Goal: Information Seeking & Learning: Learn about a topic

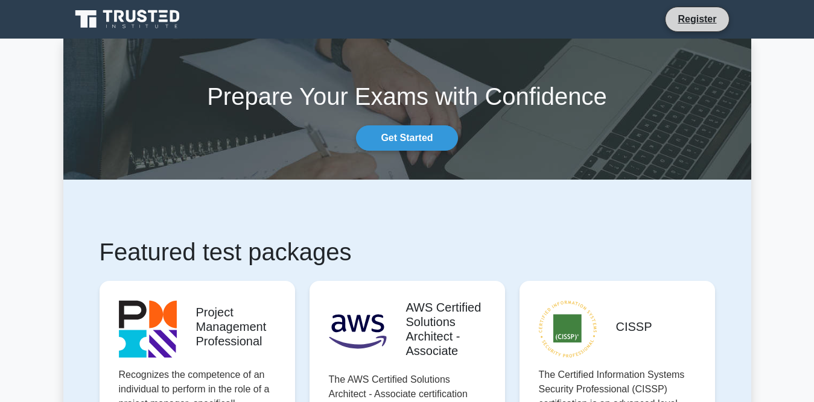
drag, startPoint x: 701, startPoint y: 3, endPoint x: 702, endPoint y: 10, distance: 7.3
click at [702, 3] on nav "Register" at bounding box center [407, 19] width 814 height 39
click at [702, 11] on link "Register" at bounding box center [696, 18] width 53 height 15
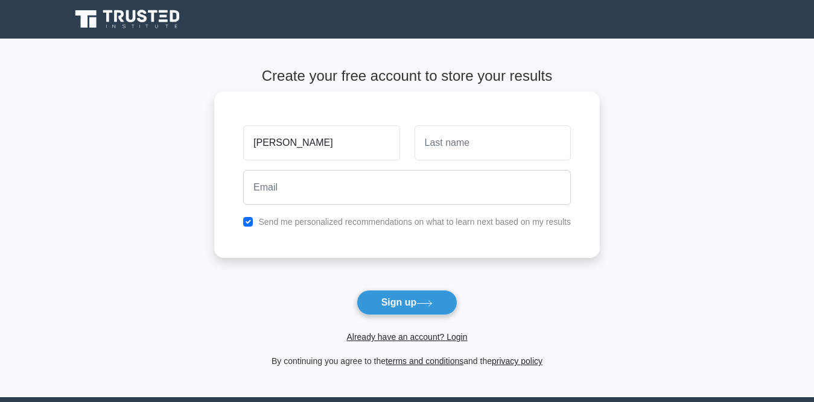
type input "FREDA"
click at [495, 143] on input "text" at bounding box center [492, 142] width 156 height 35
type input "ADDISON"
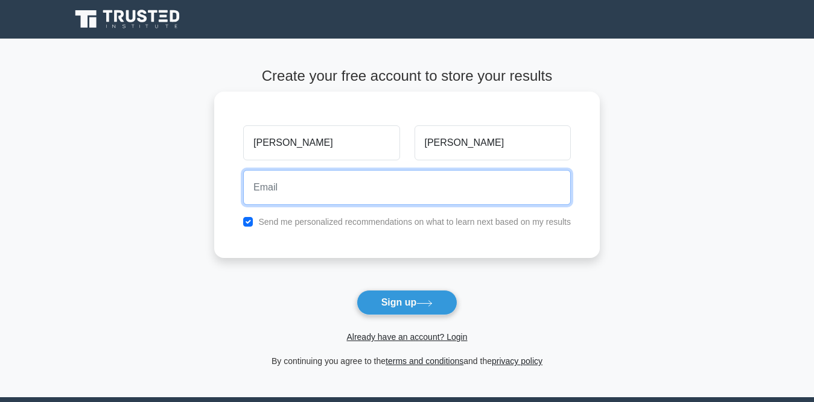
click at [399, 187] on input "email" at bounding box center [406, 187] width 327 height 35
type input "F"
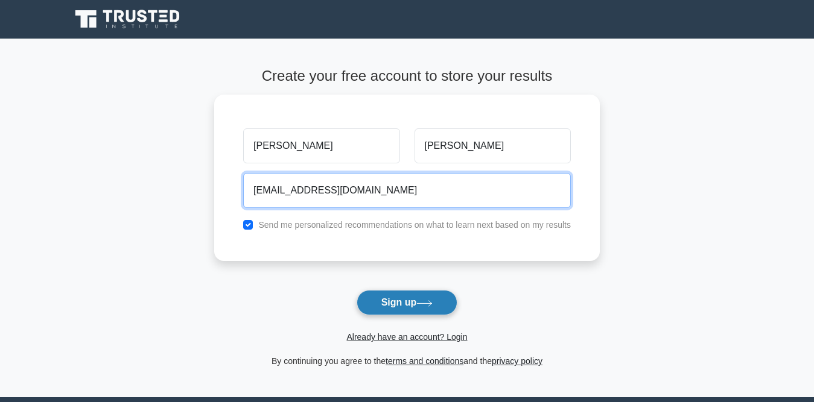
type input "fredaaddison01@gmail.com"
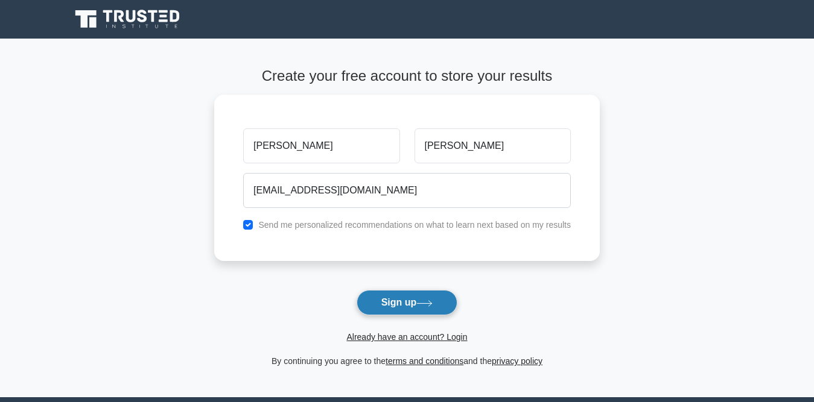
click at [406, 302] on button "Sign up" at bounding box center [406, 302] width 101 height 25
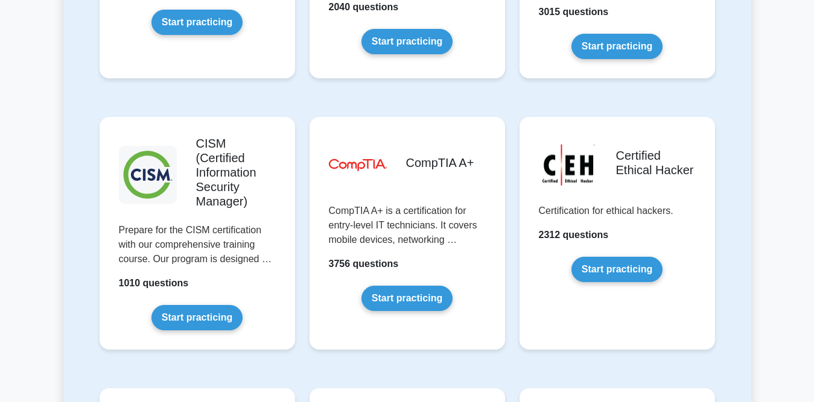
scroll to position [1750, 0]
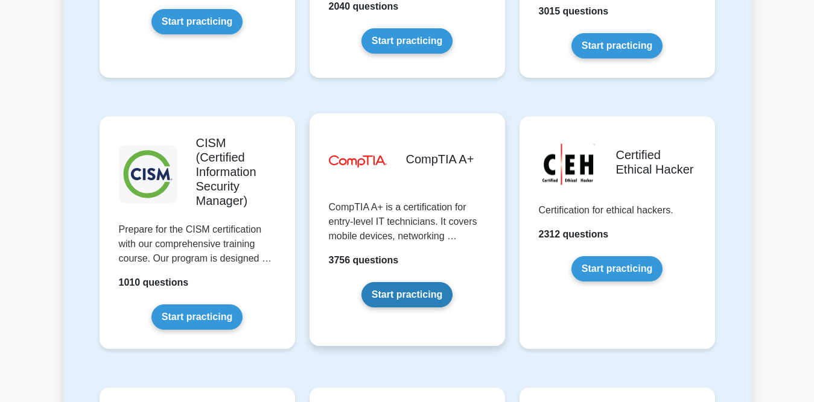
click at [405, 282] on link "Start practicing" at bounding box center [406, 294] width 91 height 25
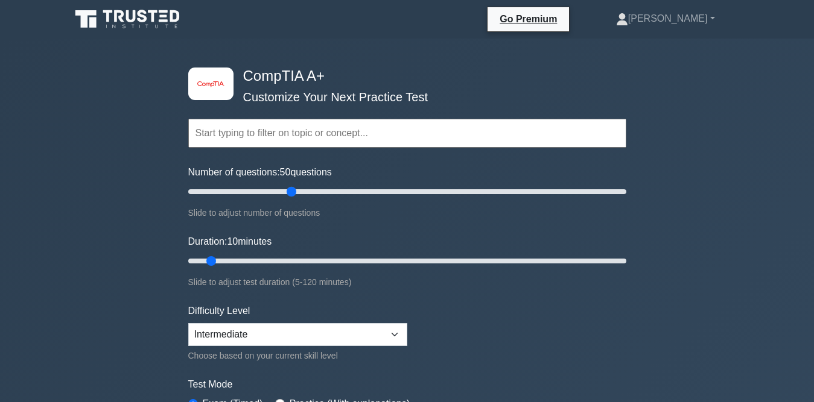
drag, startPoint x: 202, startPoint y: 191, endPoint x: 296, endPoint y: 204, distance: 94.3
type input "50"
click at [296, 199] on input "Number of questions: 50 questions" at bounding box center [407, 192] width 438 height 14
drag, startPoint x: 210, startPoint y: 259, endPoint x: 431, endPoint y: 255, distance: 220.8
type input "70"
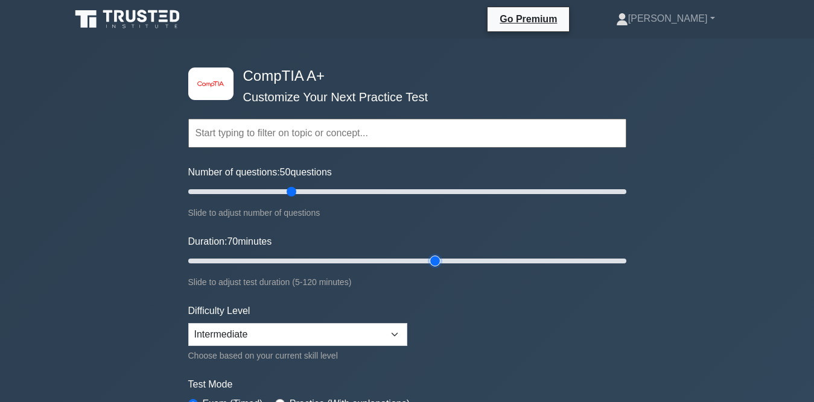
click at [431, 255] on input "Duration: 70 minutes" at bounding box center [407, 261] width 438 height 14
click at [394, 331] on select "Beginner Intermediate Expert" at bounding box center [297, 334] width 219 height 23
select select "beginner"
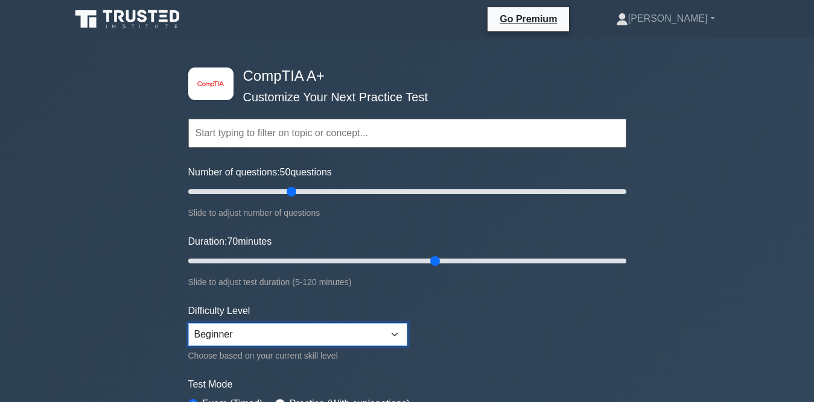
click at [188, 323] on select "Beginner Intermediate Expert" at bounding box center [297, 334] width 219 height 23
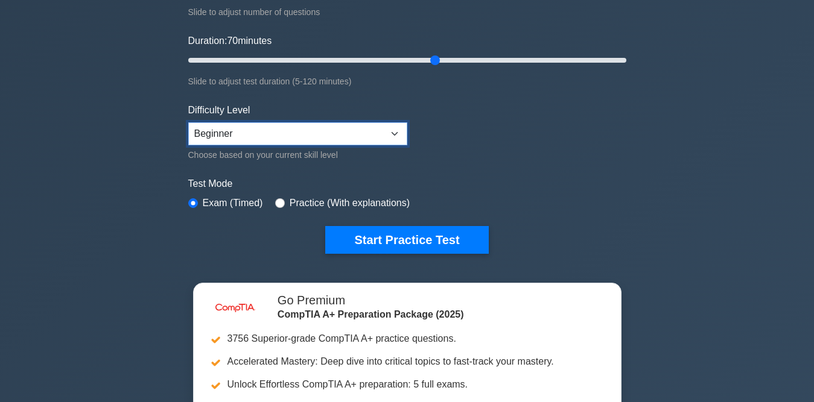
scroll to position [181, 0]
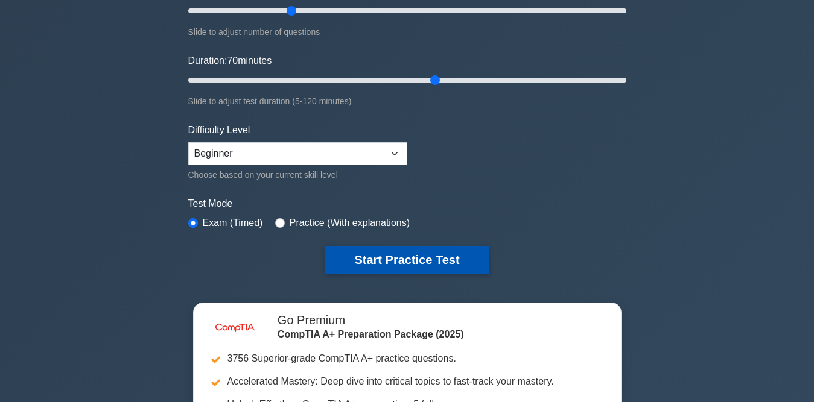
click at [355, 251] on button "Start Practice Test" at bounding box center [406, 260] width 163 height 28
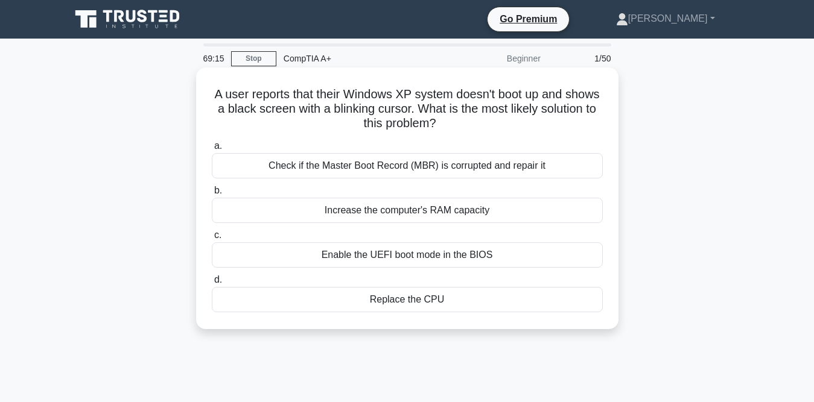
click at [218, 253] on div "Enable the UEFI boot mode in the BIOS" at bounding box center [407, 254] width 391 height 25
click at [212, 239] on input "c. Enable the UEFI boot mode in the BIOS" at bounding box center [212, 236] width 0 height 8
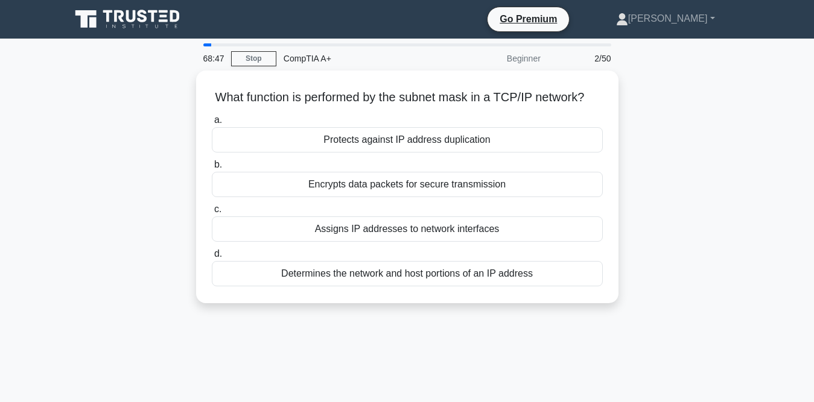
click at [596, 60] on div "2/50" at bounding box center [583, 58] width 71 height 24
click at [593, 64] on div "2/50" at bounding box center [583, 58] width 71 height 24
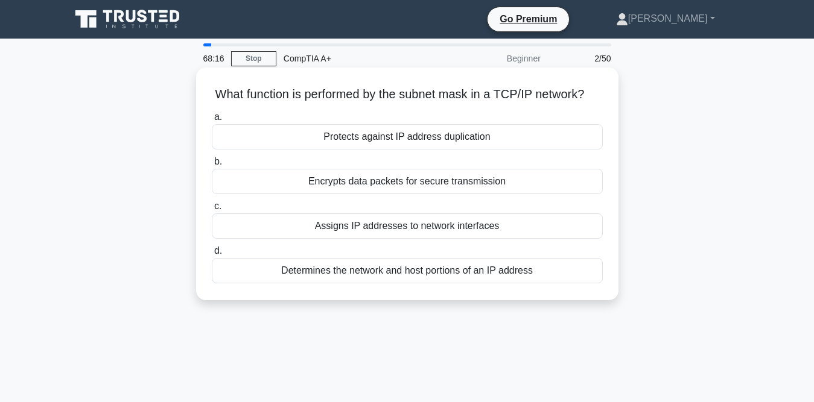
click at [249, 239] on div "Assigns IP addresses to network interfaces" at bounding box center [407, 226] width 391 height 25
click at [212, 210] on input "c. Assigns IP addresses to network interfaces" at bounding box center [212, 207] width 0 height 8
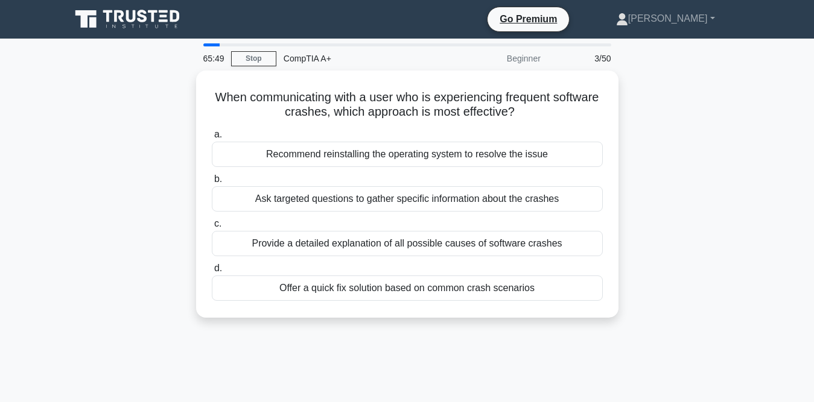
drag, startPoint x: 191, startPoint y: 172, endPoint x: 654, endPoint y: 213, distance: 465.0
click at [654, 213] on div "When communicating with a user who is experiencing frequent software crashes, w…" at bounding box center [407, 202] width 688 height 262
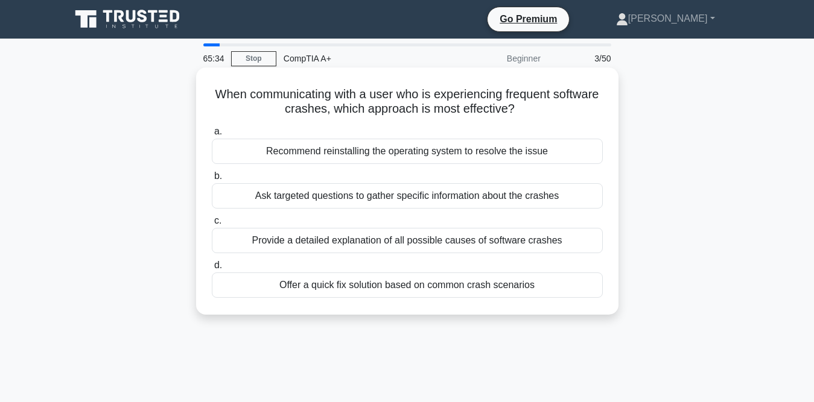
click at [246, 151] on div "Recommend reinstalling the operating system to resolve the issue" at bounding box center [407, 151] width 391 height 25
click at [212, 136] on input "a. Recommend reinstalling the operating system to resolve the issue" at bounding box center [212, 132] width 0 height 8
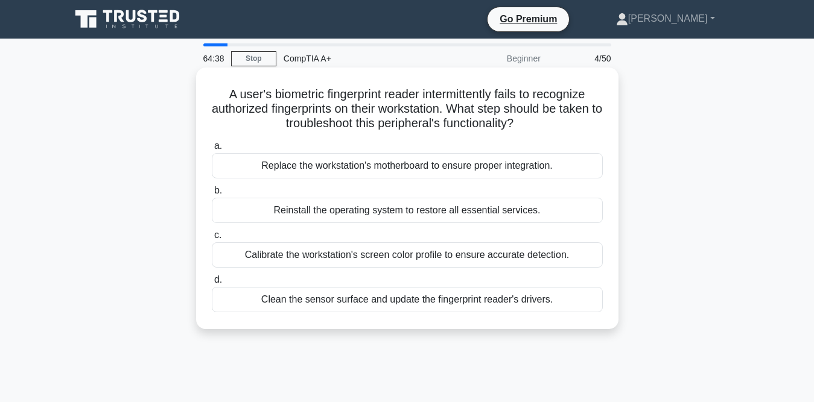
click at [245, 297] on div "Clean the sensor surface and update the fingerprint reader's drivers." at bounding box center [407, 299] width 391 height 25
click at [212, 284] on input "d. Clean the sensor surface and update the fingerprint reader's drivers." at bounding box center [212, 280] width 0 height 8
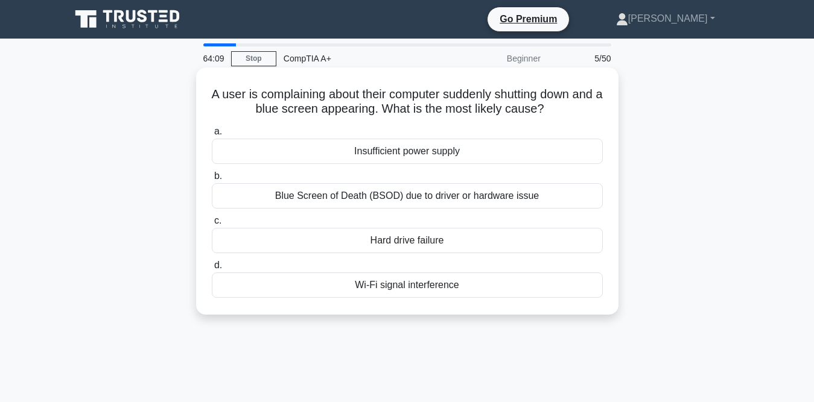
click at [241, 201] on div "Blue Screen of Death (BSOD) due to driver or hardware issue" at bounding box center [407, 195] width 391 height 25
click at [212, 180] on input "b. Blue Screen of Death (BSOD) due to driver or hardware issue" at bounding box center [212, 176] width 0 height 8
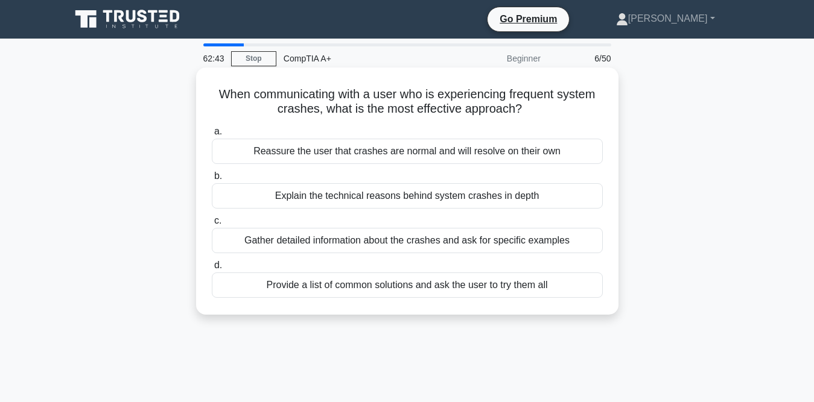
click at [235, 151] on div "Reassure the user that crashes are normal and will resolve on their own" at bounding box center [407, 151] width 391 height 25
click at [212, 136] on input "a. Reassure the user that crashes are normal and will resolve on their own" at bounding box center [212, 132] width 0 height 8
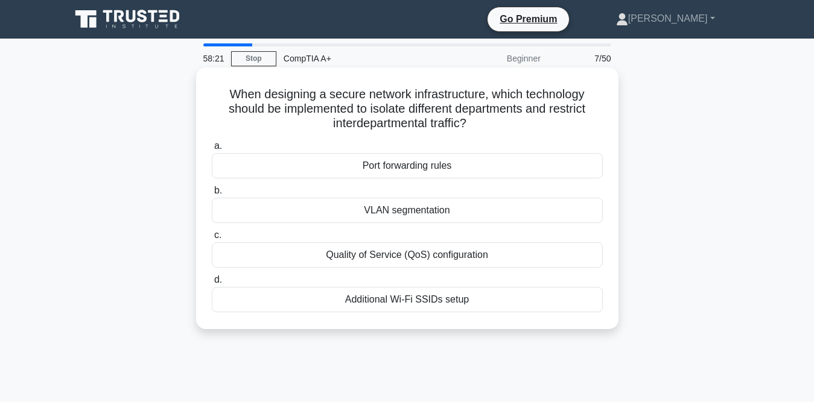
click at [244, 160] on div "Port forwarding rules" at bounding box center [407, 165] width 391 height 25
click at [212, 150] on input "a. Port forwarding rules" at bounding box center [212, 146] width 0 height 8
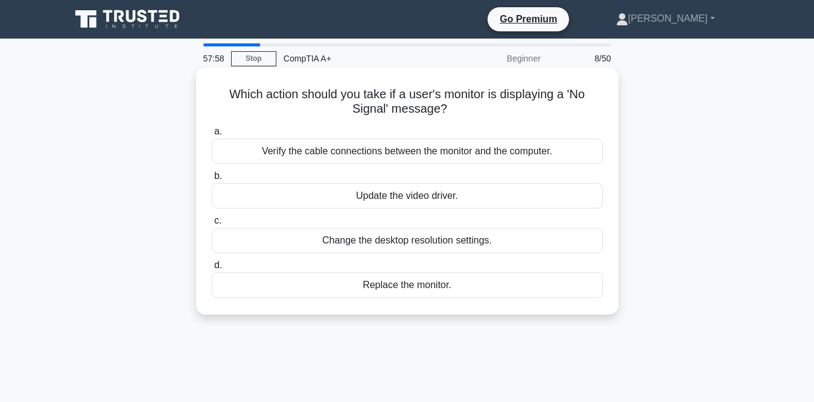
click at [238, 197] on div "Update the video driver." at bounding box center [407, 195] width 391 height 25
click at [212, 180] on input "b. Update the video driver." at bounding box center [212, 176] width 0 height 8
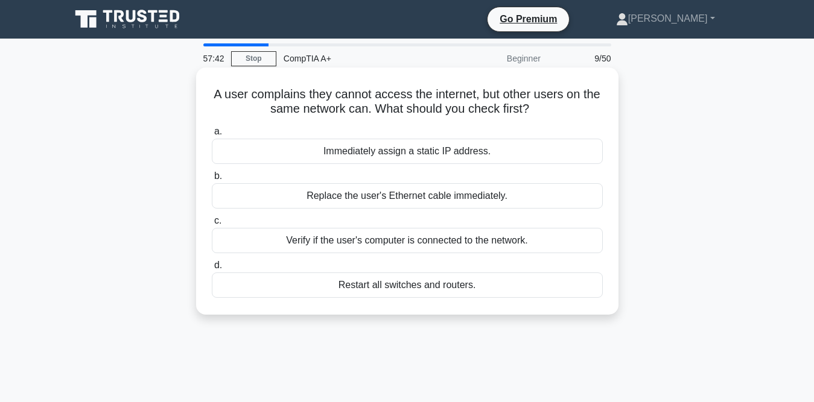
click at [245, 243] on div "Verify if the user's computer is connected to the network." at bounding box center [407, 240] width 391 height 25
click at [212, 225] on input "c. Verify if the user's computer is connected to the network." at bounding box center [212, 221] width 0 height 8
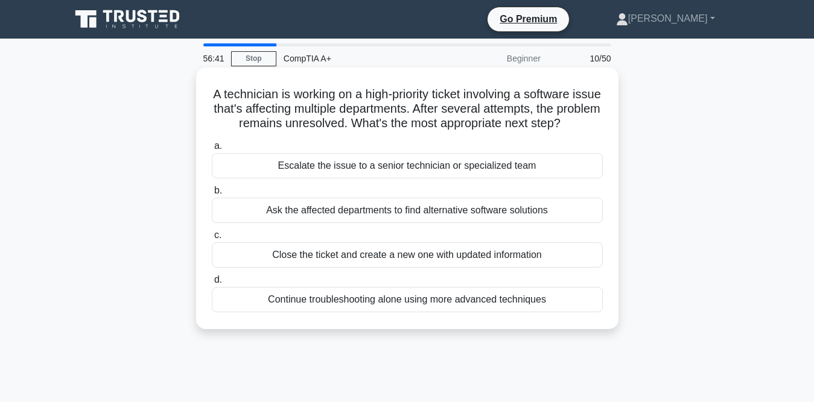
click at [261, 312] on div "Continue troubleshooting alone using more advanced techniques" at bounding box center [407, 299] width 391 height 25
click at [212, 284] on input "d. Continue troubleshooting alone using more advanced techniques" at bounding box center [212, 280] width 0 height 8
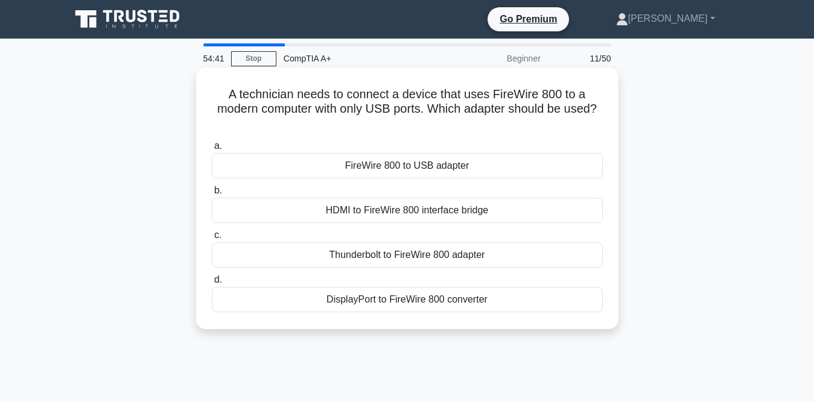
click at [252, 160] on div "FireWire 800 to USB adapter" at bounding box center [407, 165] width 391 height 25
click at [212, 150] on input "a. FireWire 800 to USB adapter" at bounding box center [212, 146] width 0 height 8
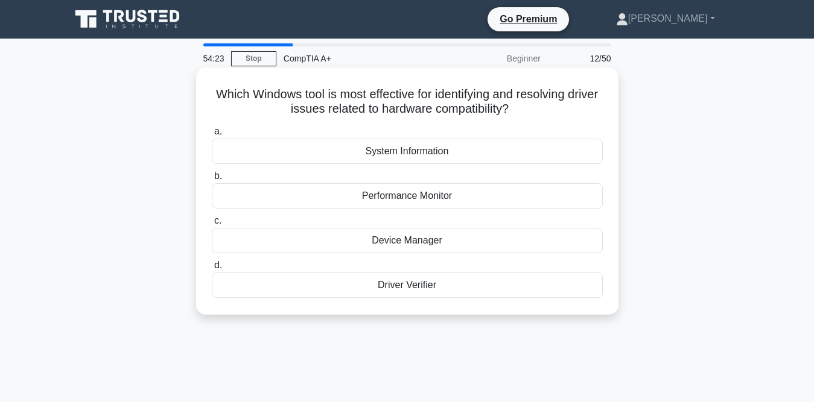
click at [277, 237] on div "Device Manager" at bounding box center [407, 240] width 391 height 25
click at [212, 225] on input "c. Device Manager" at bounding box center [212, 221] width 0 height 8
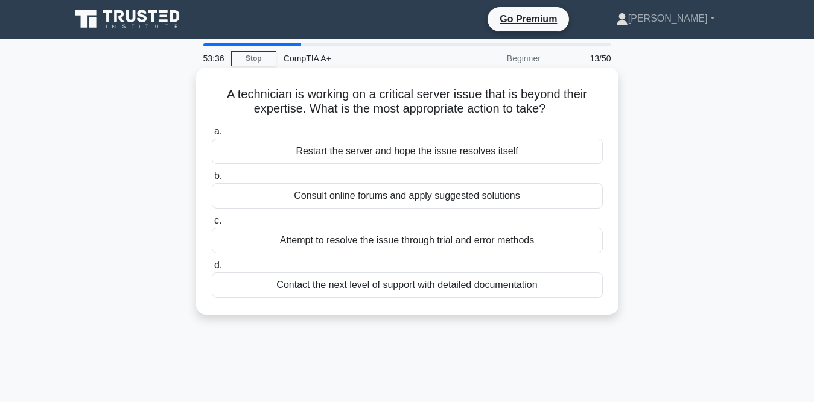
click at [234, 244] on div "Attempt to resolve the issue through trial and error methods" at bounding box center [407, 240] width 391 height 25
click at [212, 225] on input "c. Attempt to resolve the issue through trial and error methods" at bounding box center [212, 221] width 0 height 8
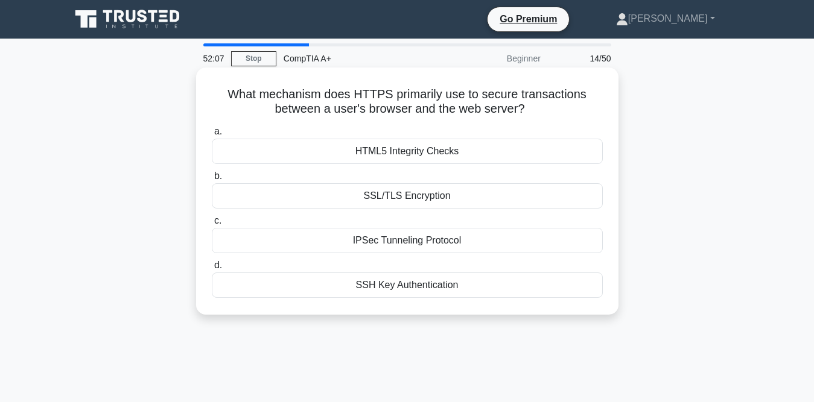
click at [318, 189] on div "SSL/TLS Encryption" at bounding box center [407, 195] width 391 height 25
click at [212, 180] on input "b. SSL/TLS Encryption" at bounding box center [212, 176] width 0 height 8
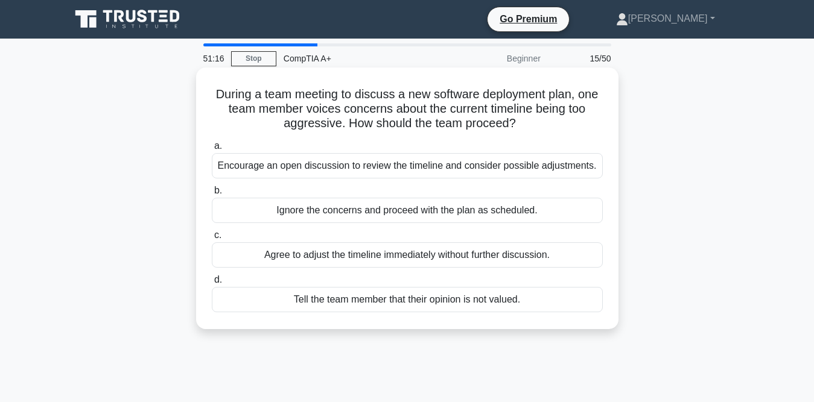
click at [315, 168] on div "Encourage an open discussion to review the timeline and consider possible adjus…" at bounding box center [407, 165] width 391 height 25
click at [212, 150] on input "a. Encourage an open discussion to review the timeline and consider possible ad…" at bounding box center [212, 146] width 0 height 8
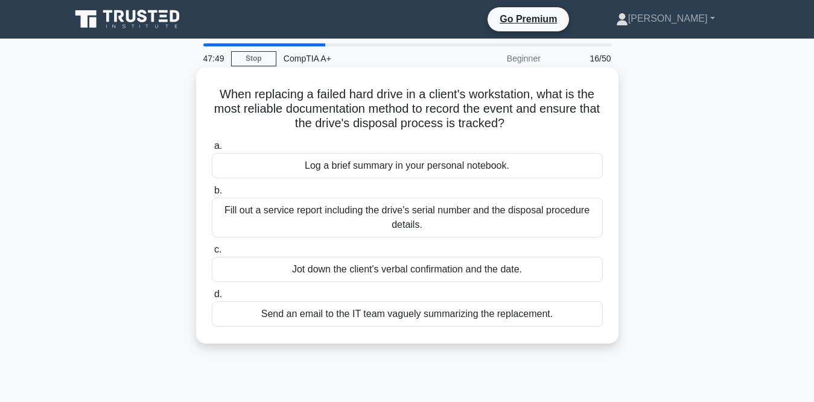
click at [231, 158] on div "Log a brief summary in your personal notebook." at bounding box center [407, 165] width 391 height 25
click at [212, 150] on input "a. Log a brief summary in your personal notebook." at bounding box center [212, 146] width 0 height 8
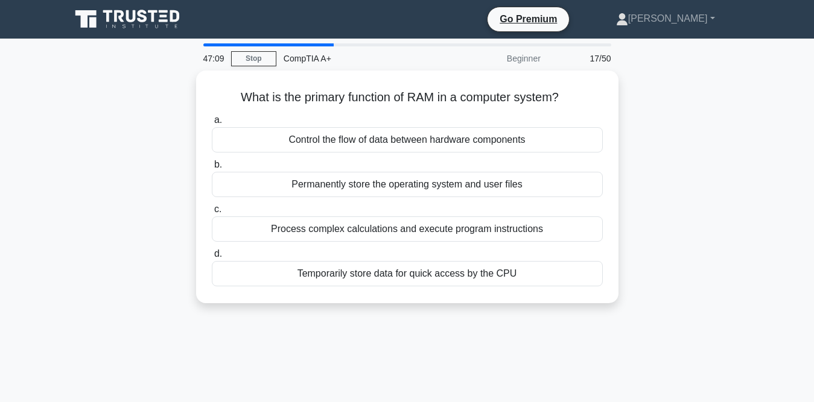
click at [170, 223] on div "What is the primary function of RAM in a computer system? .spinner_0XTQ{transfo…" at bounding box center [407, 194] width 688 height 247
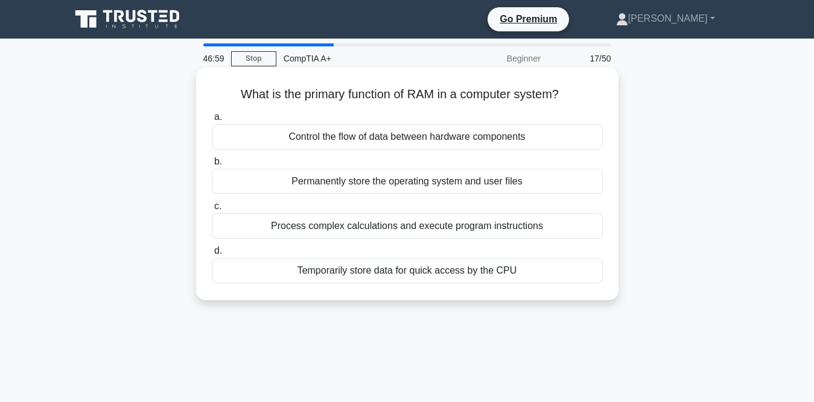
click at [245, 186] on div "Permanently store the operating system and user files" at bounding box center [407, 181] width 391 height 25
click at [212, 166] on input "b. Permanently store the operating system and user files" at bounding box center [212, 162] width 0 height 8
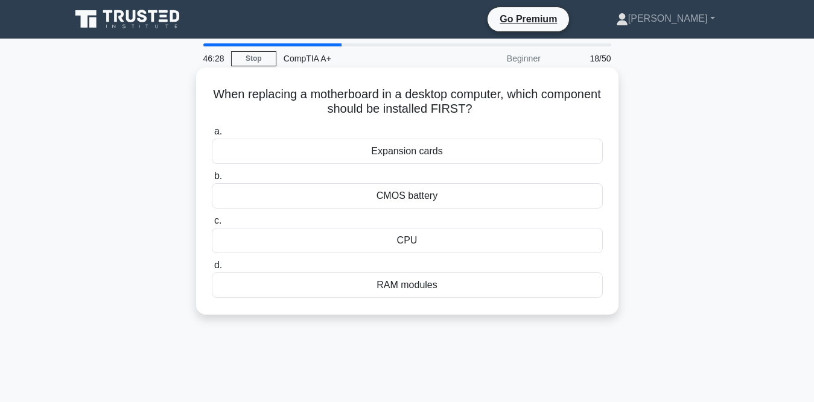
click at [389, 241] on div "CPU" at bounding box center [407, 240] width 391 height 25
click at [212, 225] on input "c. CPU" at bounding box center [212, 221] width 0 height 8
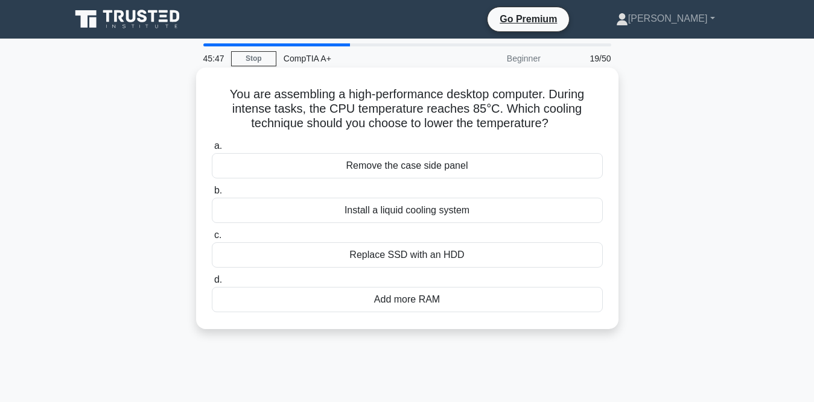
click at [367, 216] on div "Install a liquid cooling system" at bounding box center [407, 210] width 391 height 25
click at [212, 195] on input "b. Install a liquid cooling system" at bounding box center [212, 191] width 0 height 8
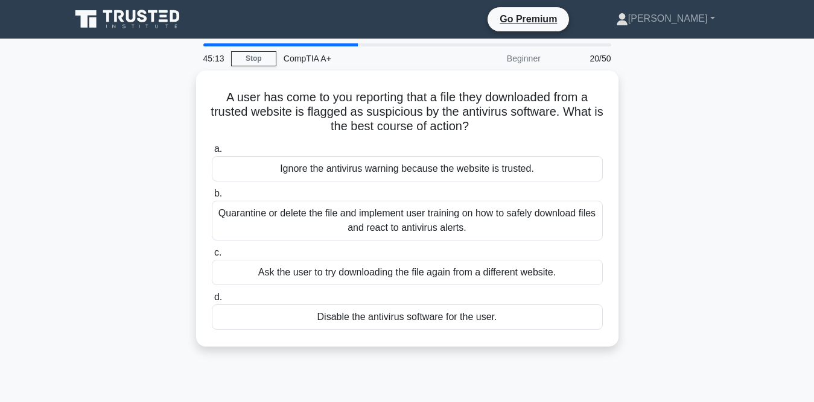
click at [367, 216] on div "Quarantine or delete the file and implement user training on how to safely down…" at bounding box center [407, 221] width 391 height 40
click at [212, 198] on input "b. Quarantine or delete the file and implement user training on how to safely d…" at bounding box center [212, 194] width 0 height 8
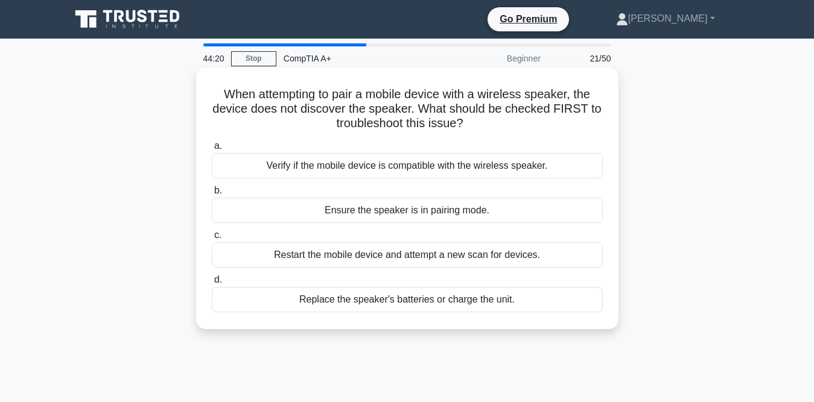
click at [333, 210] on div "Ensure the speaker is in pairing mode." at bounding box center [407, 210] width 391 height 25
click at [212, 195] on input "b. Ensure the speaker is in pairing mode." at bounding box center [212, 191] width 0 height 8
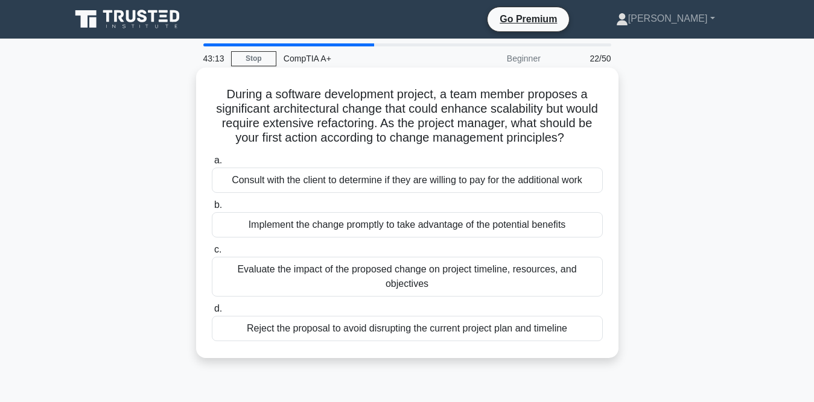
click at [326, 192] on div "Consult with the client to determine if they are willing to pay for the additio…" at bounding box center [407, 180] width 391 height 25
click at [212, 165] on input "a. Consult with the client to determine if they are willing to pay for the addi…" at bounding box center [212, 161] width 0 height 8
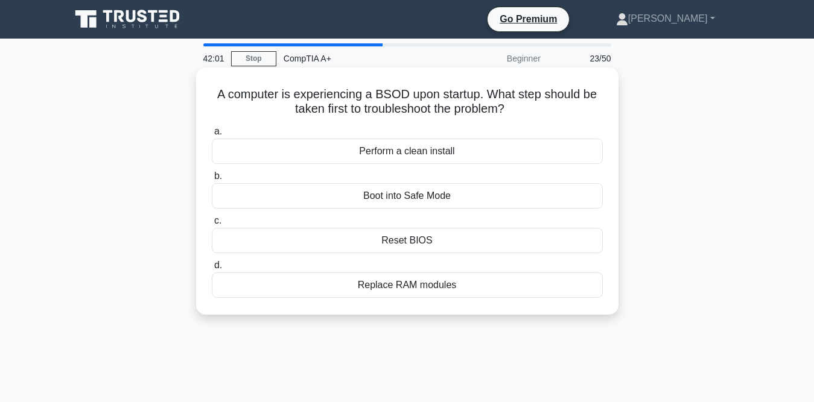
click at [298, 244] on div "Reset BIOS" at bounding box center [407, 240] width 391 height 25
click at [212, 225] on input "c. Reset BIOS" at bounding box center [212, 221] width 0 height 8
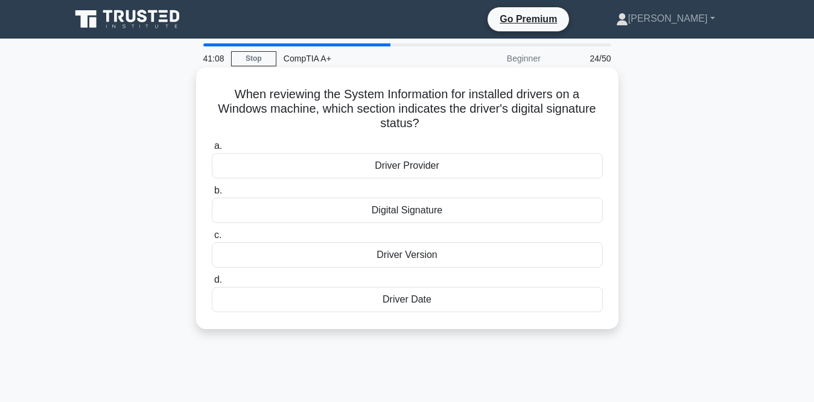
click at [280, 250] on div "Driver Version" at bounding box center [407, 254] width 391 height 25
click at [212, 239] on input "c. Driver Version" at bounding box center [212, 236] width 0 height 8
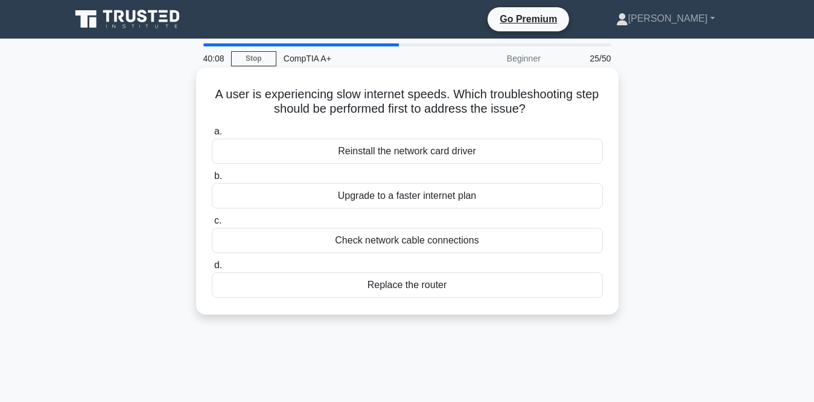
click at [278, 243] on div "Check network cable connections" at bounding box center [407, 240] width 391 height 25
click at [212, 225] on input "c. Check network cable connections" at bounding box center [212, 221] width 0 height 8
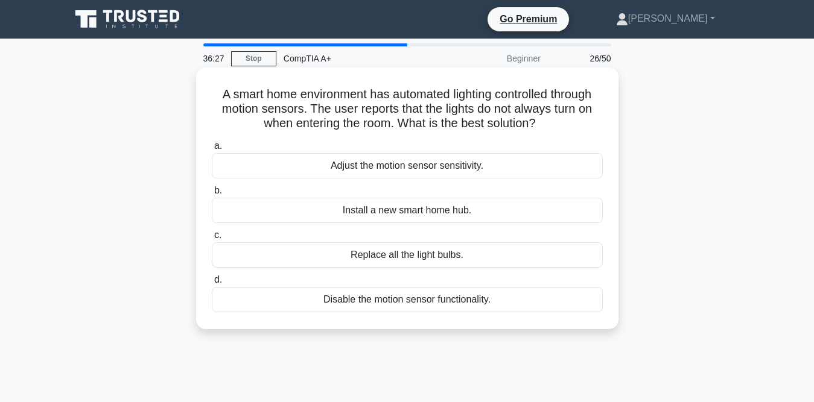
click at [233, 169] on div "Adjust the motion sensor sensitivity." at bounding box center [407, 165] width 391 height 25
click at [212, 150] on input "a. Adjust the motion sensor sensitivity." at bounding box center [212, 146] width 0 height 8
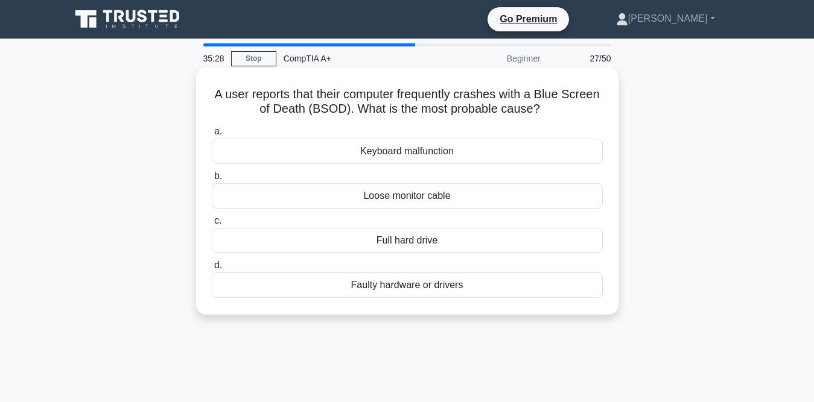
click at [512, 283] on div "Faulty hardware or drivers" at bounding box center [407, 285] width 391 height 25
click at [212, 270] on input "d. Faulty hardware or drivers" at bounding box center [212, 266] width 0 height 8
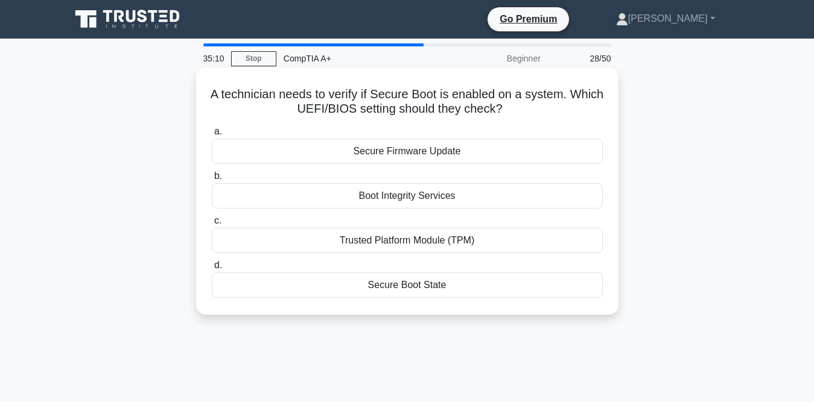
click at [540, 237] on div "Trusted Platform Module (TPM)" at bounding box center [407, 240] width 391 height 25
click at [212, 225] on input "c. Trusted Platform Module (TPM)" at bounding box center [212, 221] width 0 height 8
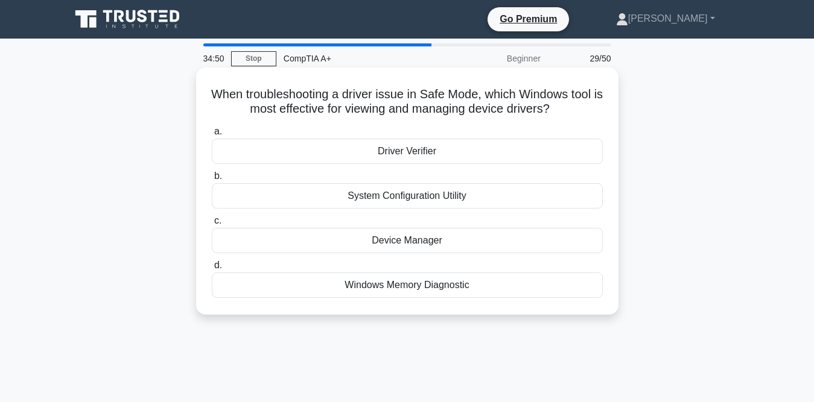
click at [502, 238] on div "Device Manager" at bounding box center [407, 240] width 391 height 25
click at [212, 225] on input "c. Device Manager" at bounding box center [212, 221] width 0 height 8
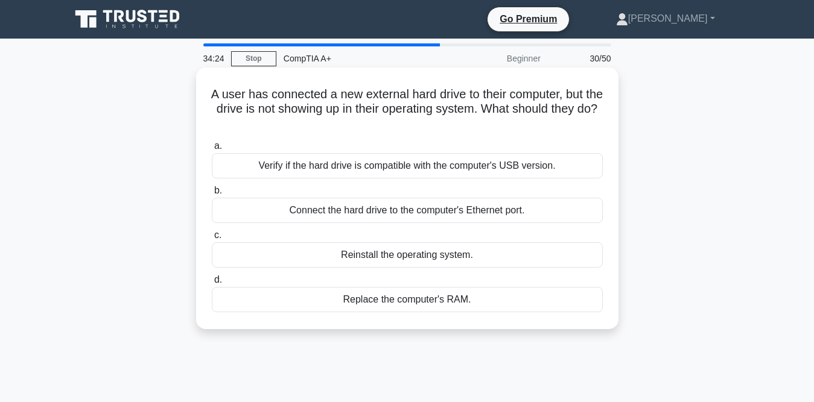
click at [503, 212] on div "Connect the hard drive to the computer's Ethernet port." at bounding box center [407, 210] width 391 height 25
click at [212, 195] on input "b. Connect the hard drive to the computer's Ethernet port." at bounding box center [212, 191] width 0 height 8
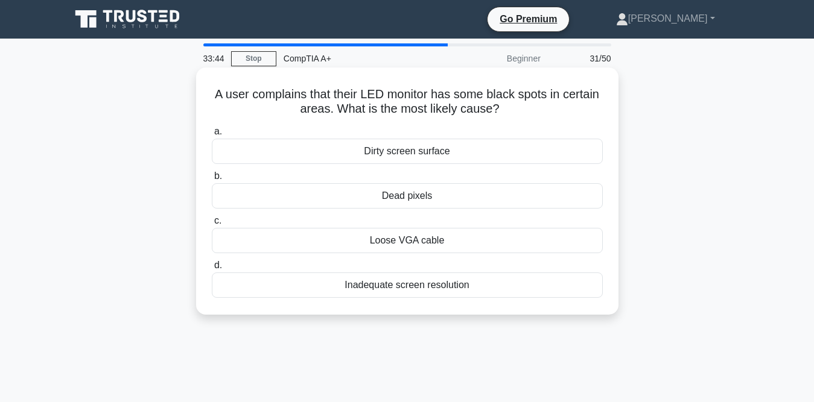
click at [434, 198] on div "Dead pixels" at bounding box center [407, 195] width 391 height 25
click at [212, 180] on input "b. Dead pixels" at bounding box center [212, 176] width 0 height 8
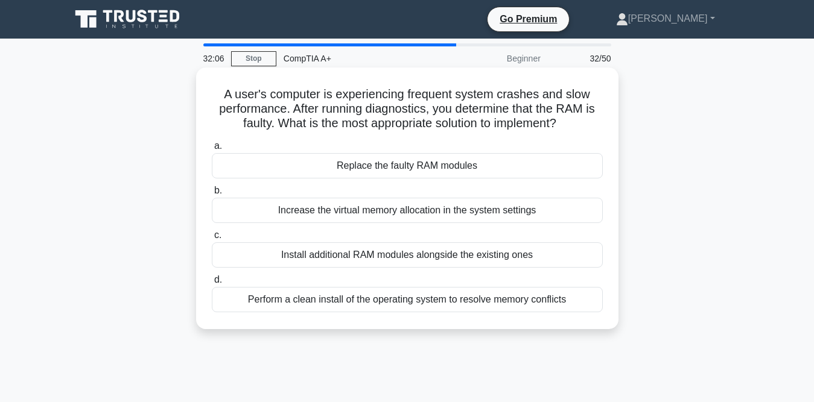
click at [381, 170] on div "Replace the faulty RAM modules" at bounding box center [407, 165] width 391 height 25
click at [212, 150] on input "a. Replace the faulty RAM modules" at bounding box center [212, 146] width 0 height 8
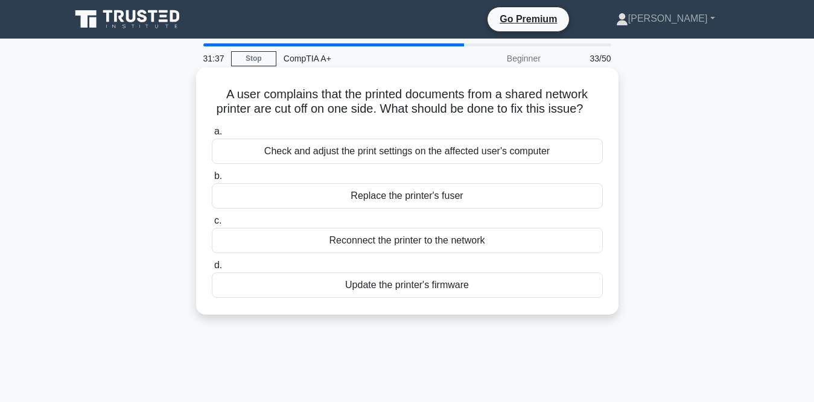
click at [369, 209] on div "Replace the printer's fuser" at bounding box center [407, 195] width 391 height 25
click at [212, 180] on input "b. Replace the printer's fuser" at bounding box center [212, 176] width 0 height 8
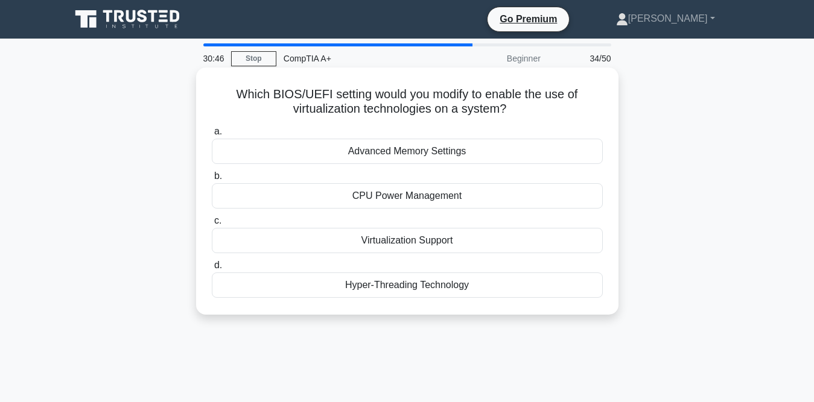
click at [376, 236] on div "Virtualization Support" at bounding box center [407, 240] width 391 height 25
click at [212, 225] on input "c. Virtualization Support" at bounding box center [212, 221] width 0 height 8
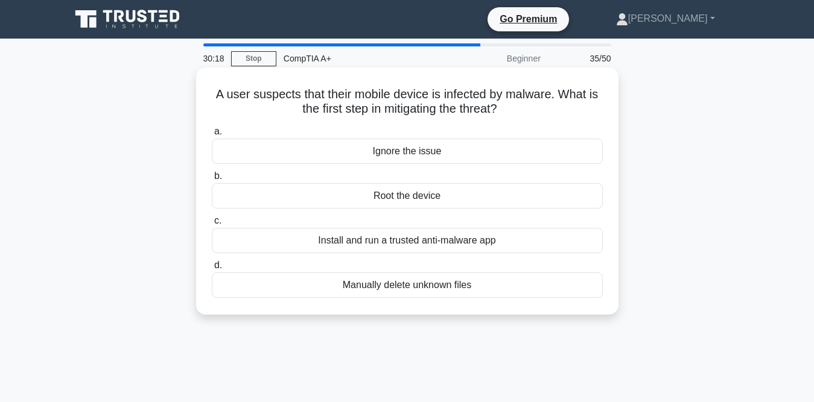
click at [366, 241] on div "Install and run a trusted anti-malware app" at bounding box center [407, 240] width 391 height 25
click at [212, 225] on input "c. Install and run a trusted anti-malware app" at bounding box center [212, 221] width 0 height 8
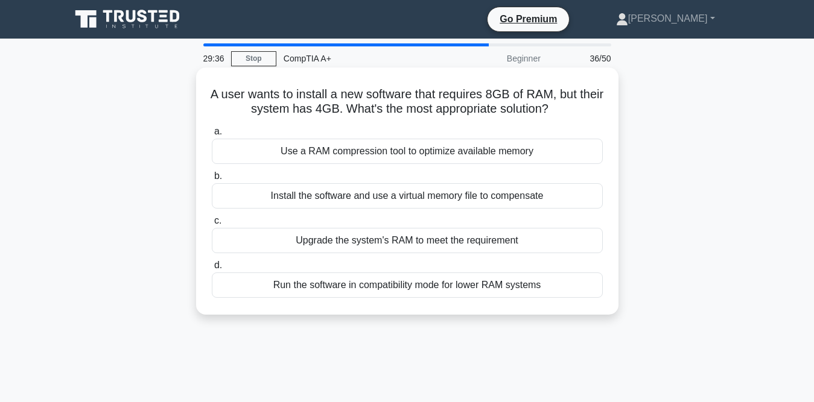
click at [363, 241] on div "Upgrade the system's RAM to meet the requirement" at bounding box center [407, 240] width 391 height 25
click at [212, 225] on input "c. Upgrade the system's RAM to meet the requirement" at bounding box center [212, 221] width 0 height 8
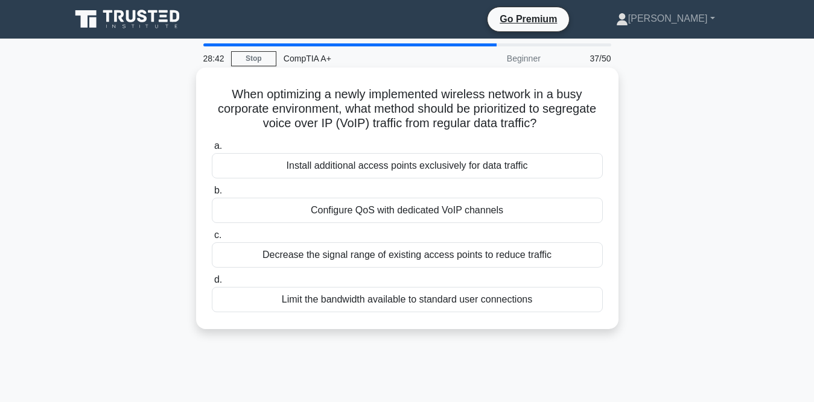
click at [344, 215] on div "Configure QoS with dedicated VoIP channels" at bounding box center [407, 210] width 391 height 25
click at [212, 195] on input "b. Configure QoS with dedicated VoIP channels" at bounding box center [212, 191] width 0 height 8
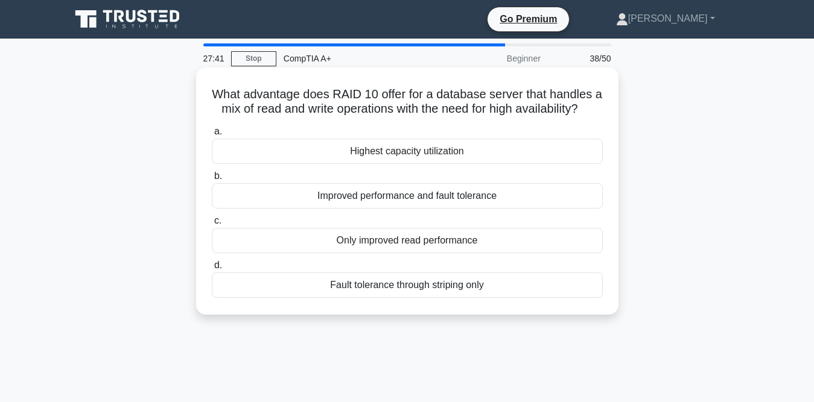
click at [328, 209] on div "Improved performance and fault tolerance" at bounding box center [407, 195] width 391 height 25
click at [212, 180] on input "b. Improved performance and fault tolerance" at bounding box center [212, 176] width 0 height 8
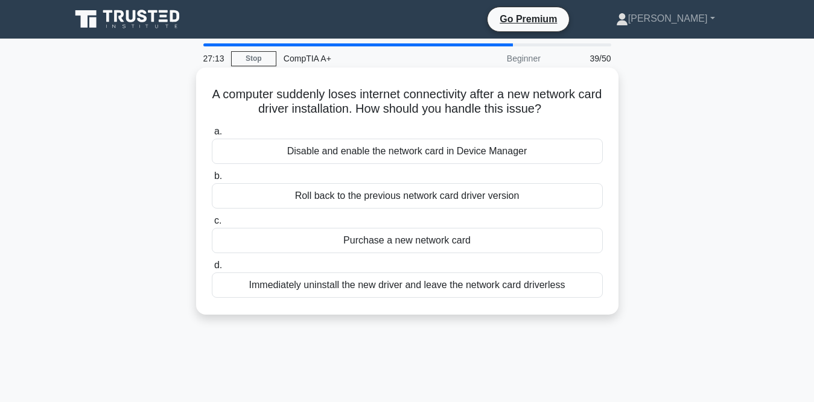
click at [320, 151] on div "Disable and enable the network card in Device Manager" at bounding box center [407, 151] width 391 height 25
click at [212, 136] on input "a. Disable and enable the network card in Device Manager" at bounding box center [212, 132] width 0 height 8
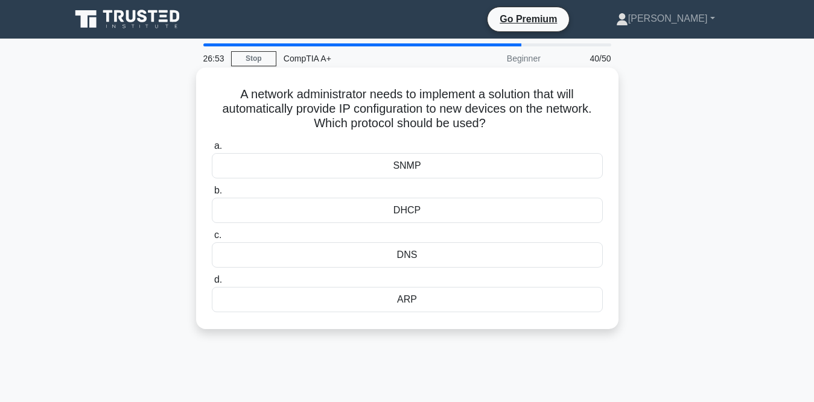
click at [341, 258] on div "DNS" at bounding box center [407, 254] width 391 height 25
click at [212, 239] on input "c. DNS" at bounding box center [212, 236] width 0 height 8
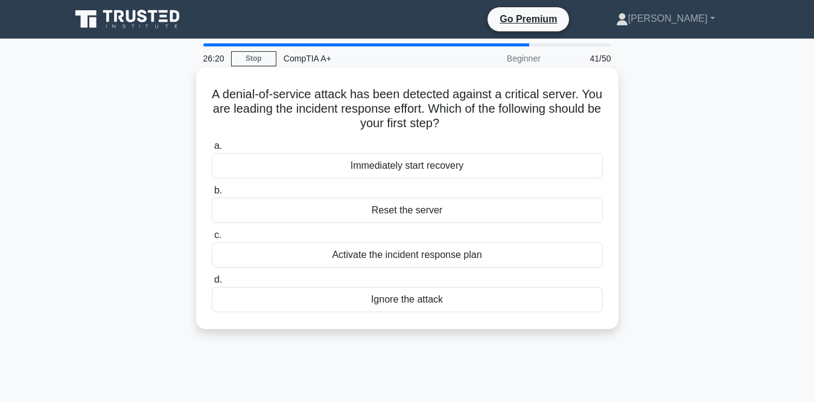
click at [383, 215] on div "Reset the server" at bounding box center [407, 210] width 391 height 25
click at [212, 195] on input "b. Reset the server" at bounding box center [212, 191] width 0 height 8
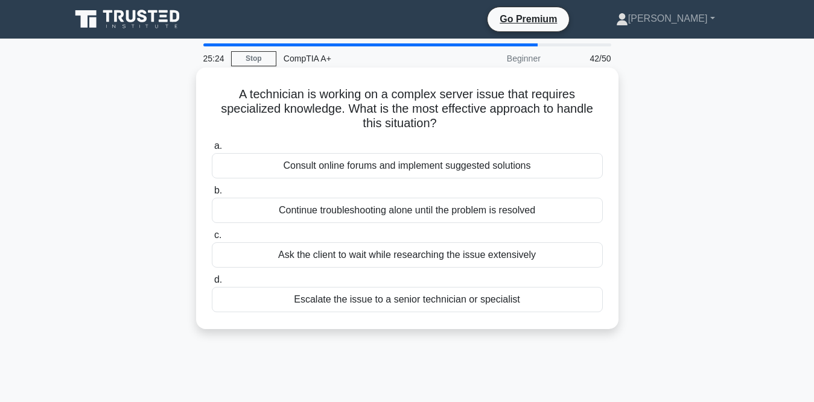
click at [337, 306] on div "Escalate the issue to a senior technician or specialist" at bounding box center [407, 299] width 391 height 25
click at [212, 284] on input "d. Escalate the issue to a senior technician or specialist" at bounding box center [212, 280] width 0 height 8
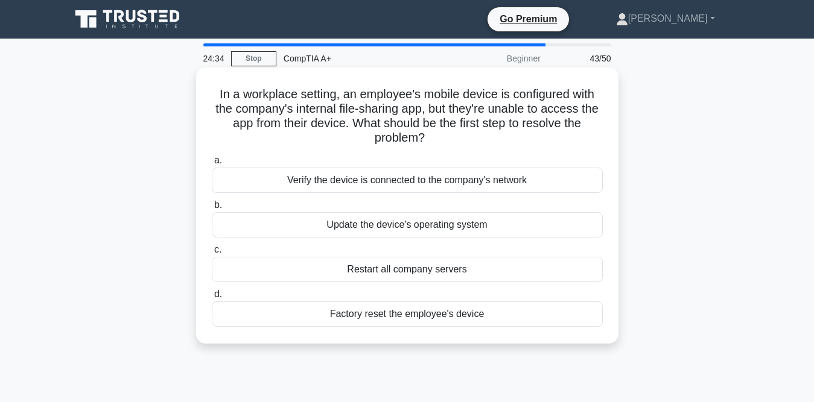
click at [314, 221] on div "Update the device's operating system" at bounding box center [407, 224] width 391 height 25
click at [212, 209] on input "b. Update the device's operating system" at bounding box center [212, 205] width 0 height 8
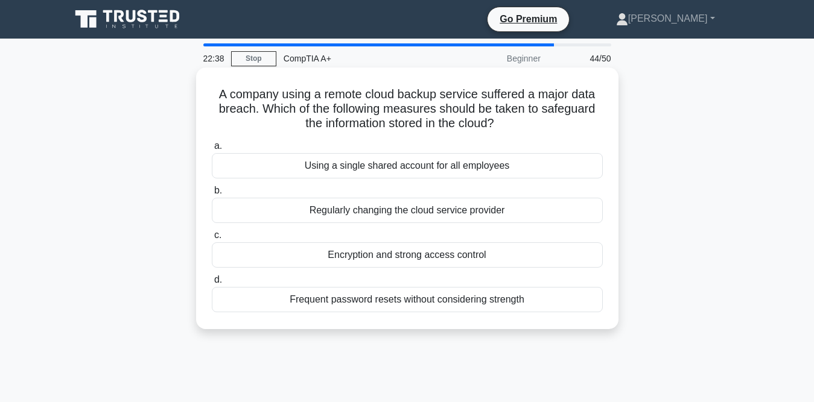
click at [326, 261] on div "Encryption and strong access control" at bounding box center [407, 254] width 391 height 25
click at [212, 239] on input "c. Encryption and strong access control" at bounding box center [212, 236] width 0 height 8
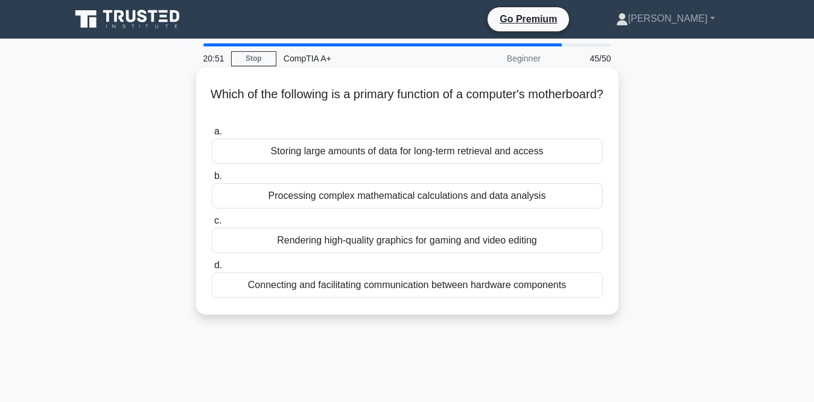
click at [311, 291] on div "Connecting and facilitating communication between hardware components" at bounding box center [407, 285] width 391 height 25
click at [212, 270] on input "d. Connecting and facilitating communication between hardware components" at bounding box center [212, 266] width 0 height 8
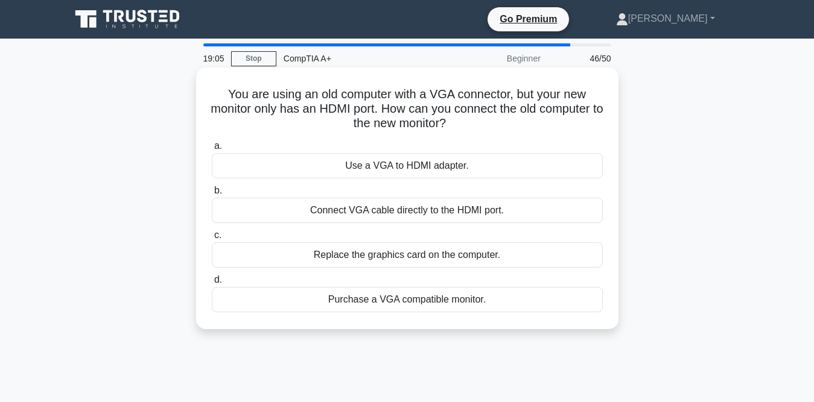
click at [307, 211] on div "Connect VGA cable directly to the HDMI port." at bounding box center [407, 210] width 391 height 25
click at [212, 195] on input "b. Connect VGA cable directly to the HDMI port." at bounding box center [212, 191] width 0 height 8
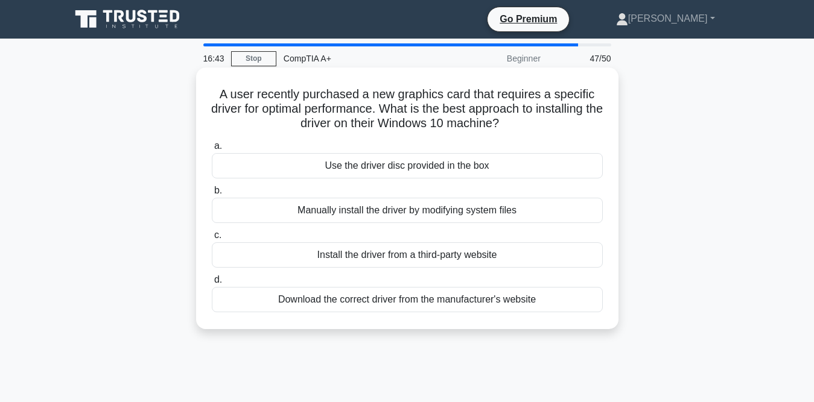
click at [333, 306] on div "Download the correct driver from the manufacturer's website" at bounding box center [407, 299] width 391 height 25
click at [212, 284] on input "d. Download the correct driver from the manufacturer's website" at bounding box center [212, 280] width 0 height 8
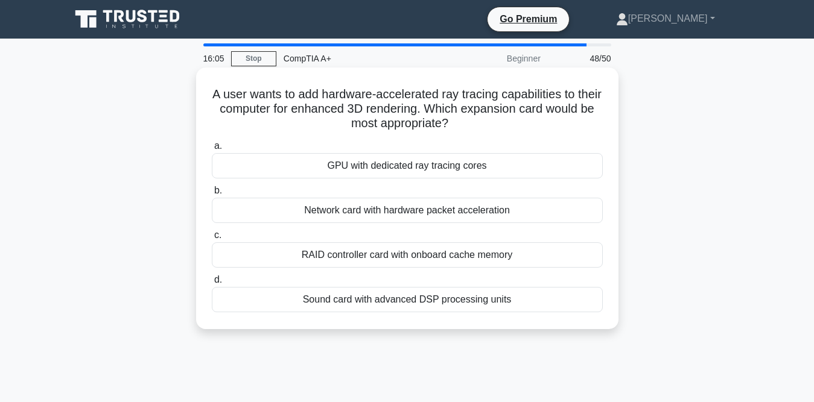
click at [356, 171] on div "GPU with dedicated ray tracing cores" at bounding box center [407, 165] width 391 height 25
click at [212, 150] on input "a. GPU with dedicated ray tracing cores" at bounding box center [212, 146] width 0 height 8
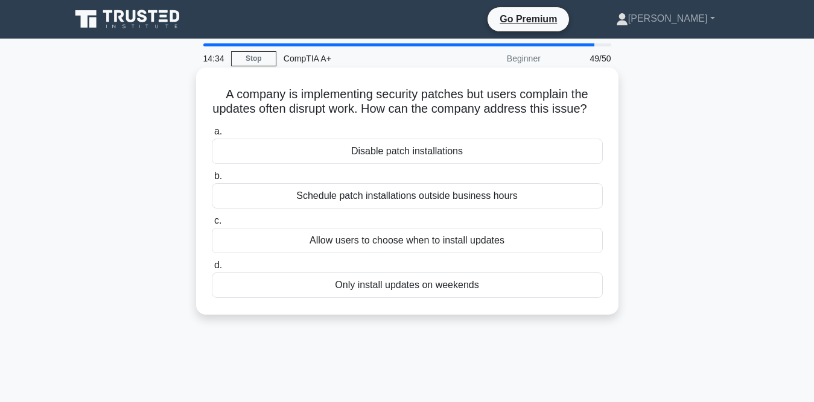
click at [344, 253] on div "Allow users to choose when to install updates" at bounding box center [407, 240] width 391 height 25
click at [212, 225] on input "c. Allow users to choose when to install updates" at bounding box center [212, 221] width 0 height 8
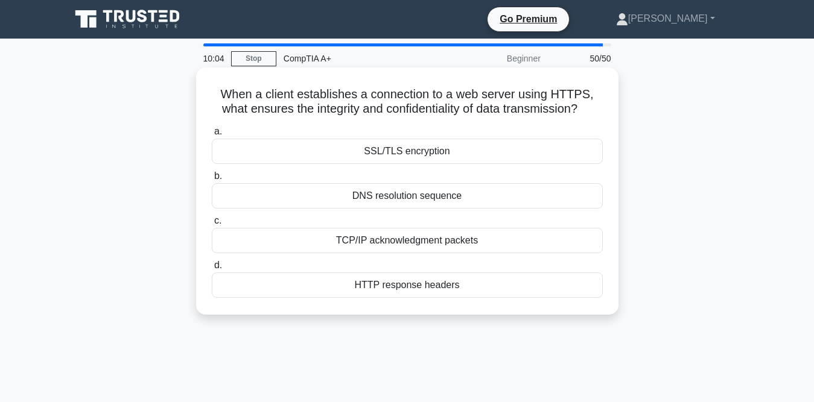
click at [335, 156] on div "SSL/TLS encryption" at bounding box center [407, 151] width 391 height 25
click at [212, 136] on input "a. SSL/TLS encryption" at bounding box center [212, 132] width 0 height 8
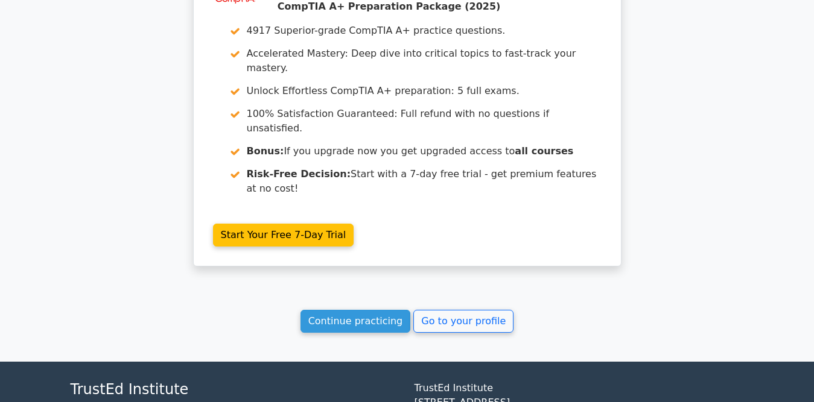
scroll to position [3763, 0]
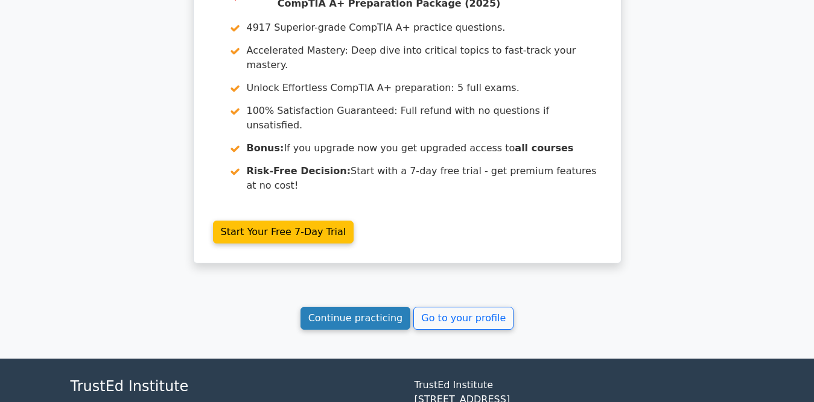
click at [390, 307] on link "Continue practicing" at bounding box center [355, 318] width 110 height 23
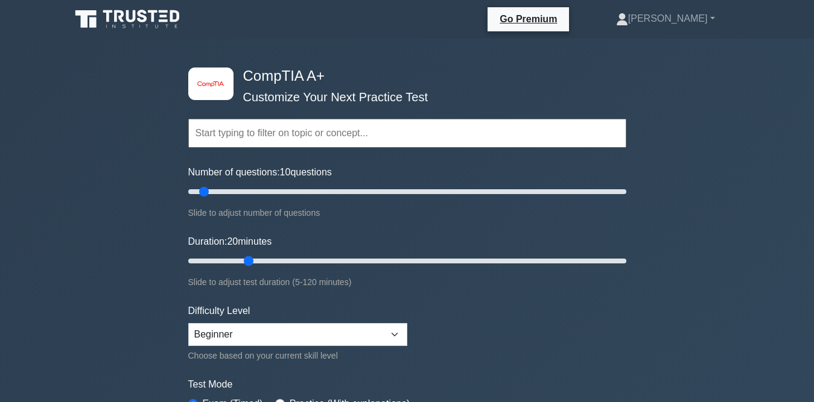
drag, startPoint x: 209, startPoint y: 259, endPoint x: 258, endPoint y: 262, distance: 48.4
type input "20"
click at [258, 262] on input "Duration: 20 minutes" at bounding box center [407, 261] width 438 height 14
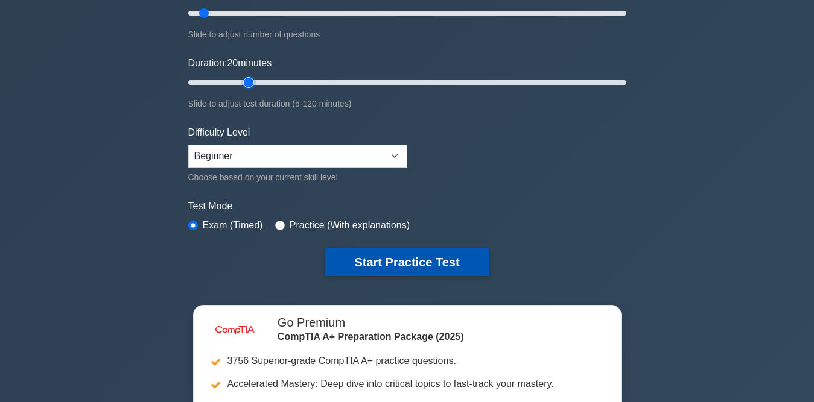
scroll to position [181, 0]
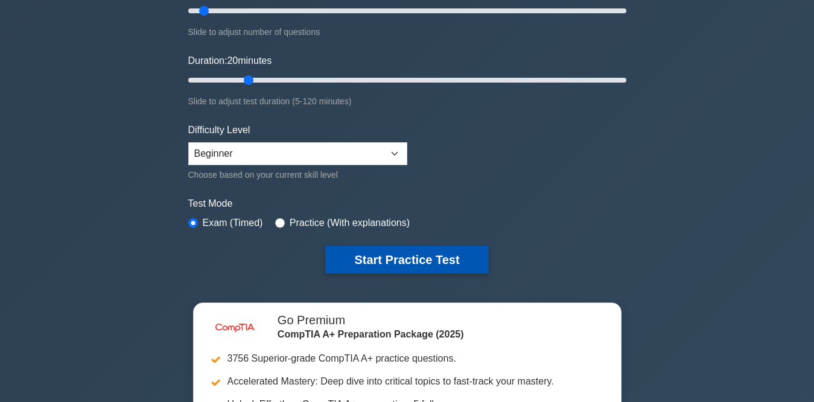
click at [449, 256] on button "Start Practice Test" at bounding box center [406, 260] width 163 height 28
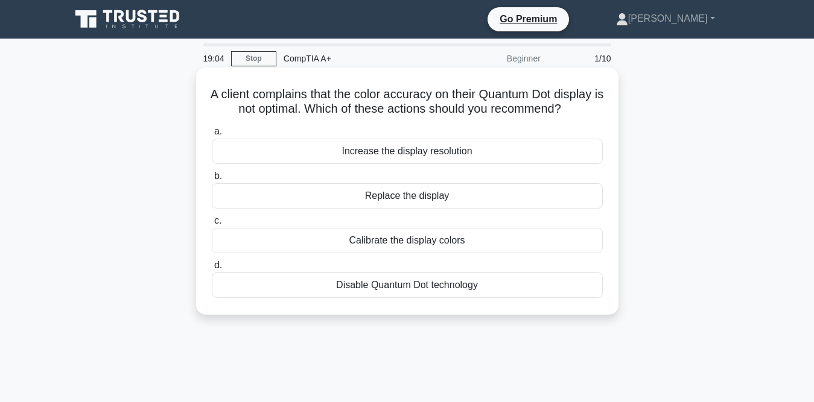
click at [386, 164] on div "Increase the display resolution" at bounding box center [407, 151] width 391 height 25
click at [212, 136] on input "a. Increase the display resolution" at bounding box center [212, 132] width 0 height 8
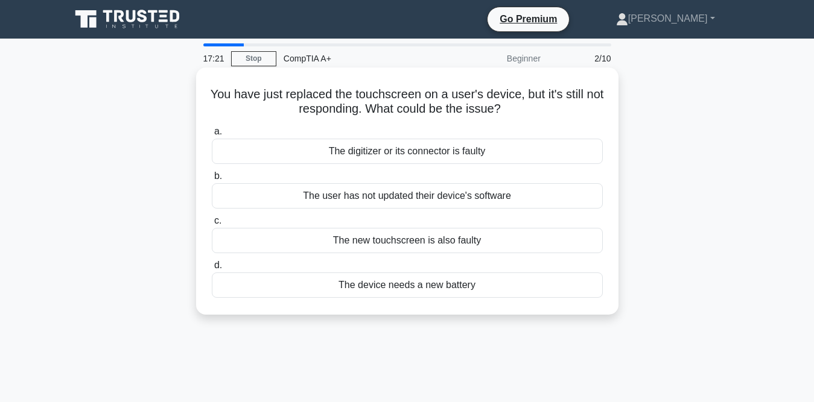
click at [313, 199] on div "The user has not updated their device's software" at bounding box center [407, 195] width 391 height 25
click at [212, 180] on input "b. The user has not updated their device's software" at bounding box center [212, 176] width 0 height 8
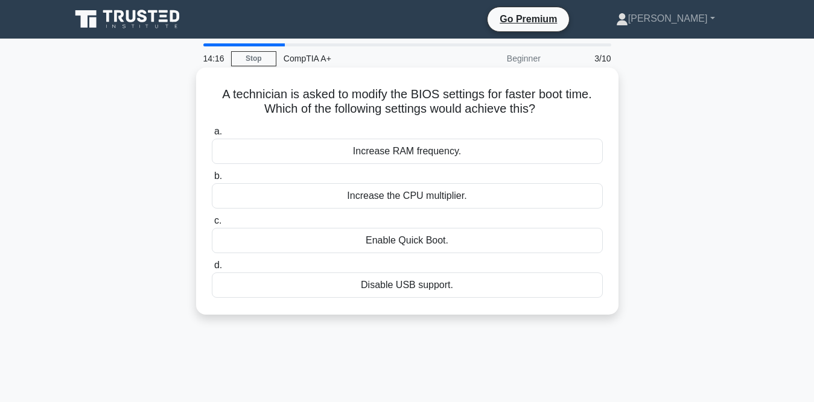
click at [324, 239] on div "Enable Quick Boot." at bounding box center [407, 240] width 391 height 25
click at [212, 225] on input "c. Enable Quick Boot." at bounding box center [212, 221] width 0 height 8
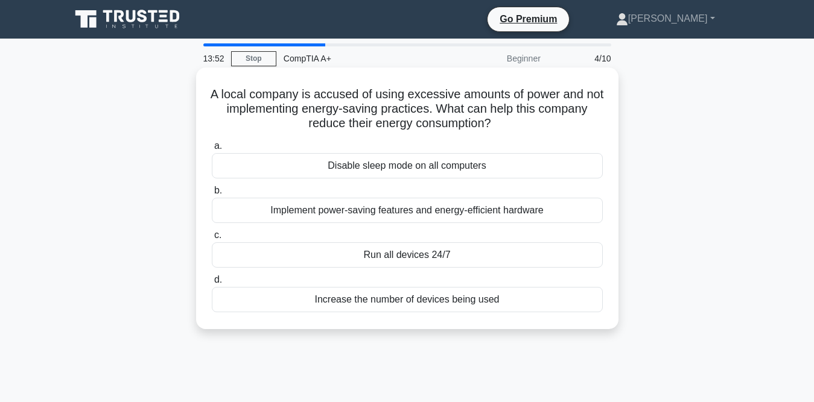
click at [323, 207] on div "Implement power-saving features and energy-efficient hardware" at bounding box center [407, 210] width 391 height 25
click at [212, 195] on input "b. Implement power-saving features and energy-efficient hardware" at bounding box center [212, 191] width 0 height 8
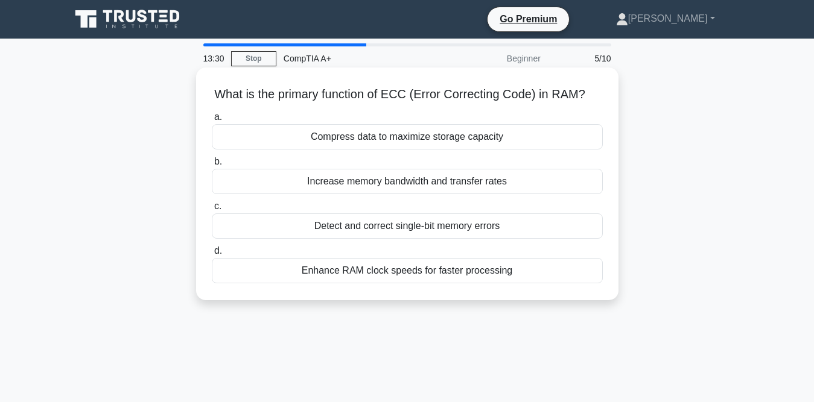
click at [317, 229] on div "Detect and correct single-bit memory errors" at bounding box center [407, 226] width 391 height 25
click at [212, 210] on input "c. Detect and correct single-bit memory errors" at bounding box center [212, 207] width 0 height 8
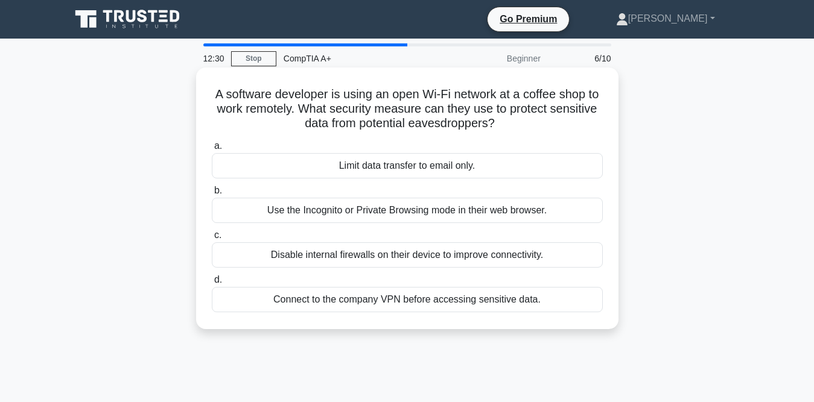
click at [274, 256] on div "Disable internal firewalls on their device to improve connectivity." at bounding box center [407, 254] width 391 height 25
click at [212, 239] on input "c. Disable internal firewalls on their device to improve connectivity." at bounding box center [212, 236] width 0 height 8
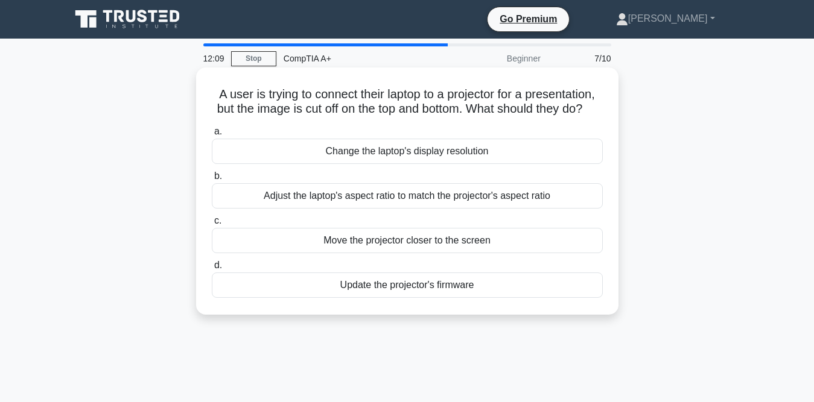
click at [263, 298] on div "Update the projector's firmware" at bounding box center [407, 285] width 391 height 25
click at [212, 270] on input "d. Update the projector's firmware" at bounding box center [212, 266] width 0 height 8
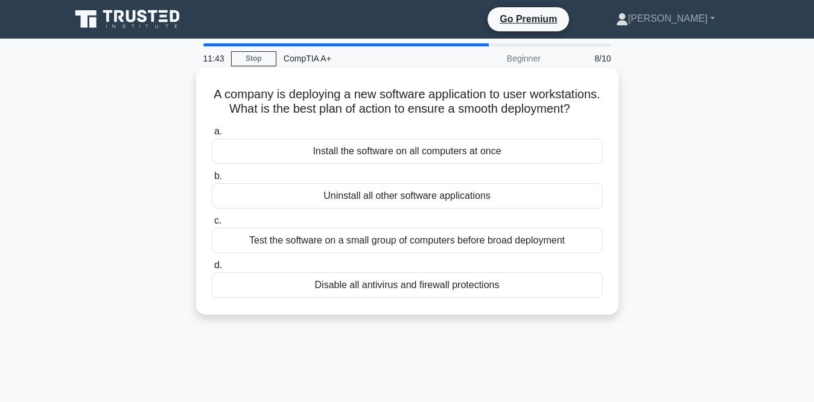
click at [257, 252] on div "Test the software on a small group of computers before broad deployment" at bounding box center [407, 240] width 391 height 25
click at [212, 225] on input "c. Test the software on a small group of computers before broad deployment" at bounding box center [212, 221] width 0 height 8
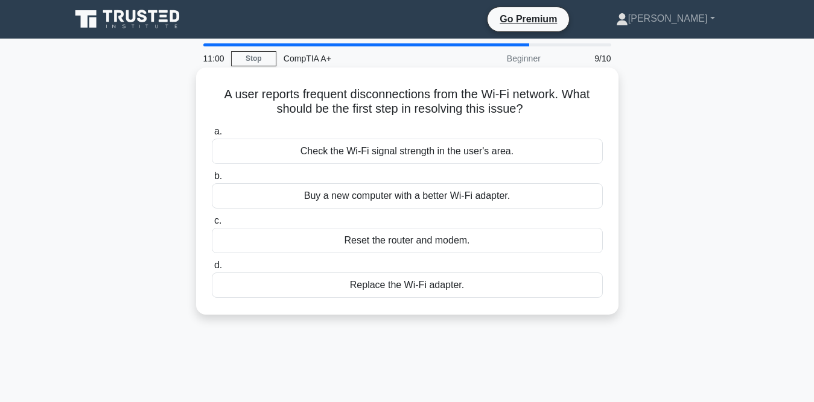
click at [240, 157] on div "Check the Wi-Fi signal strength in the user's area." at bounding box center [407, 151] width 391 height 25
click at [212, 136] on input "a. Check the Wi-Fi signal strength in the user's area." at bounding box center [212, 132] width 0 height 8
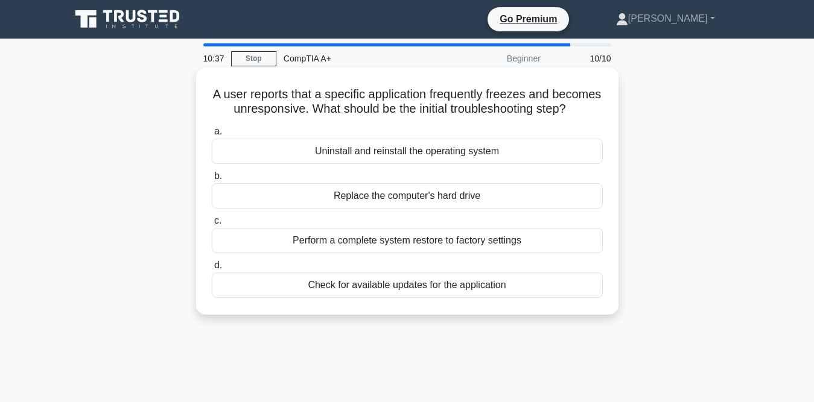
click at [272, 298] on div "Check for available updates for the application" at bounding box center [407, 285] width 391 height 25
click at [212, 270] on input "d. Check for available updates for the application" at bounding box center [212, 266] width 0 height 8
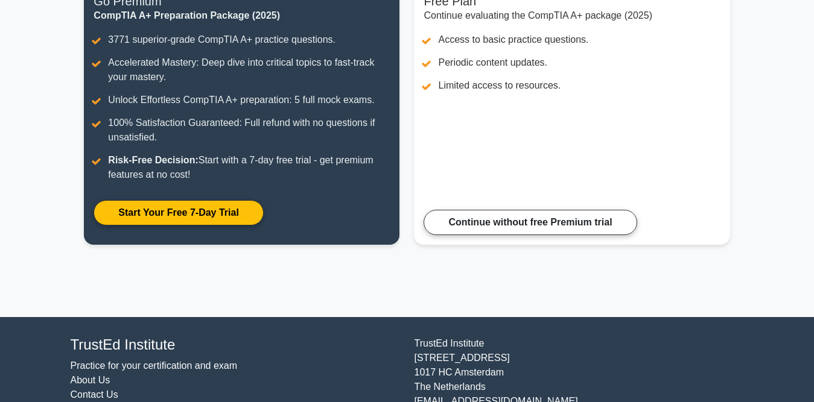
scroll to position [228, 0]
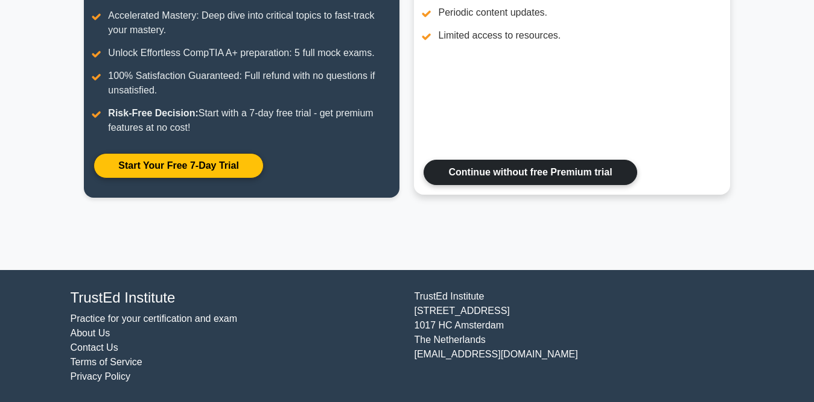
click at [457, 172] on link "Continue without free Premium trial" at bounding box center [529, 172] width 213 height 25
click at [482, 174] on link "Continue without free Premium trial" at bounding box center [529, 172] width 213 height 25
click at [495, 165] on link "Continue without free Premium trial" at bounding box center [529, 172] width 213 height 25
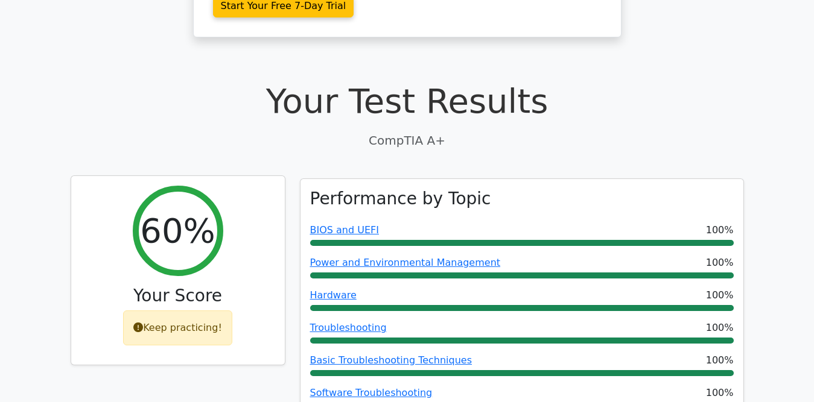
scroll to position [302, 0]
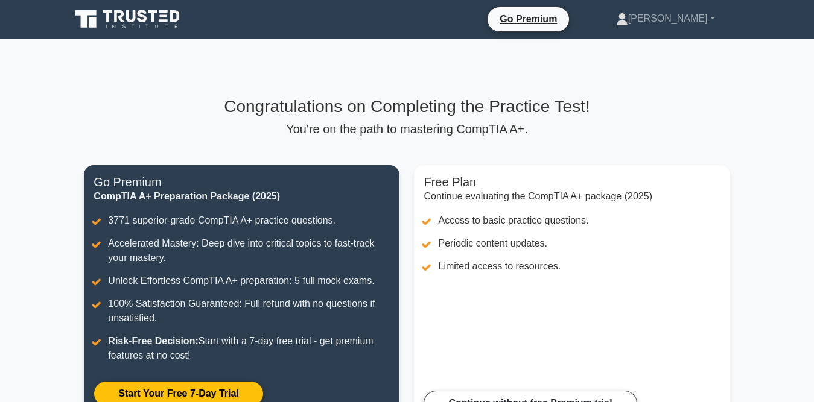
scroll to position [171, 0]
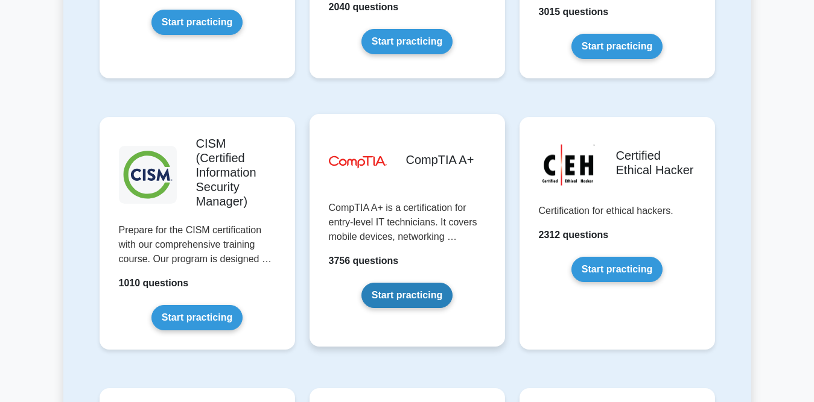
scroll to position [1750, 0]
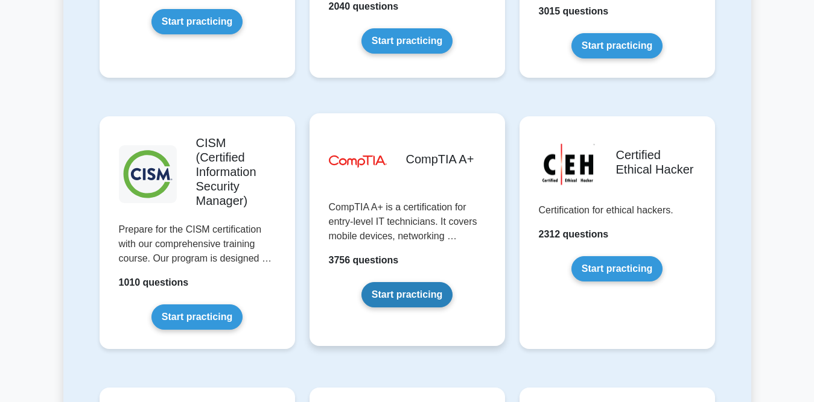
click at [391, 282] on link "Start practicing" at bounding box center [406, 294] width 91 height 25
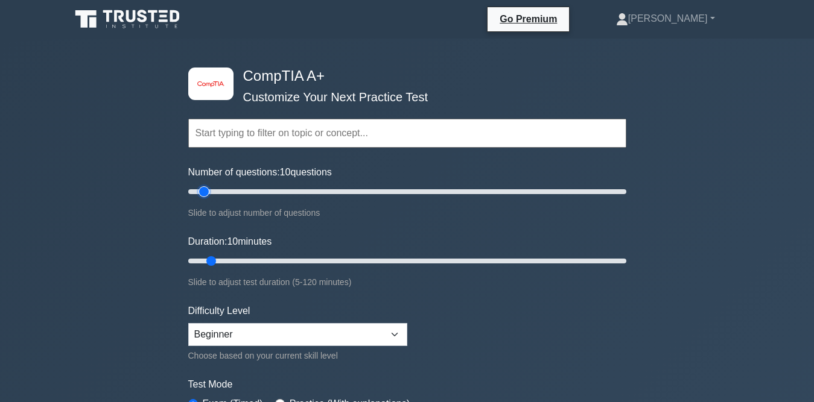
click at [203, 189] on input "Number of questions: 10 questions" at bounding box center [407, 192] width 438 height 14
type input "5"
click at [196, 189] on input "Number of questions: 5 questions" at bounding box center [407, 192] width 438 height 14
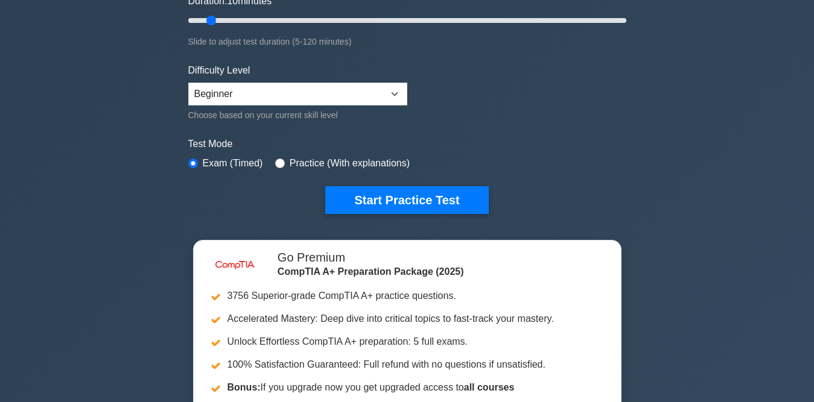
scroll to position [241, 0]
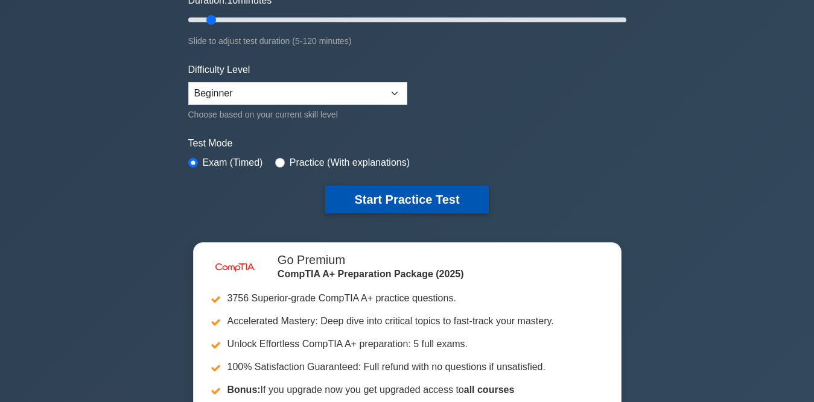
click at [370, 193] on button "Start Practice Test" at bounding box center [406, 200] width 163 height 28
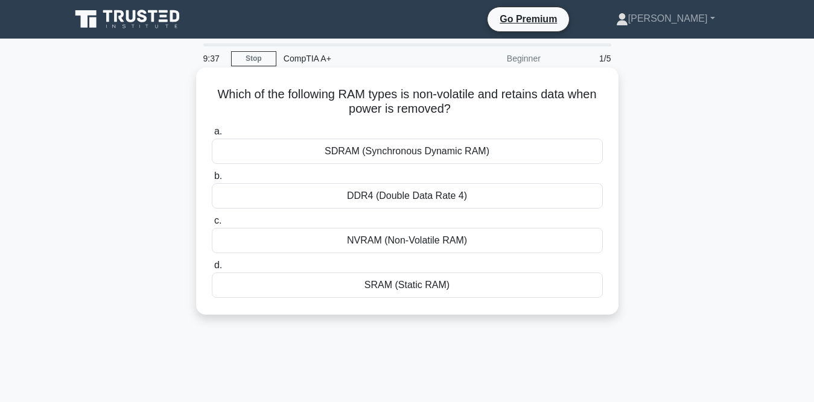
click at [430, 244] on div "NVRAM (Non-Volatile RAM)" at bounding box center [407, 240] width 391 height 25
click at [212, 225] on input "c. NVRAM (Non-Volatile RAM)" at bounding box center [212, 221] width 0 height 8
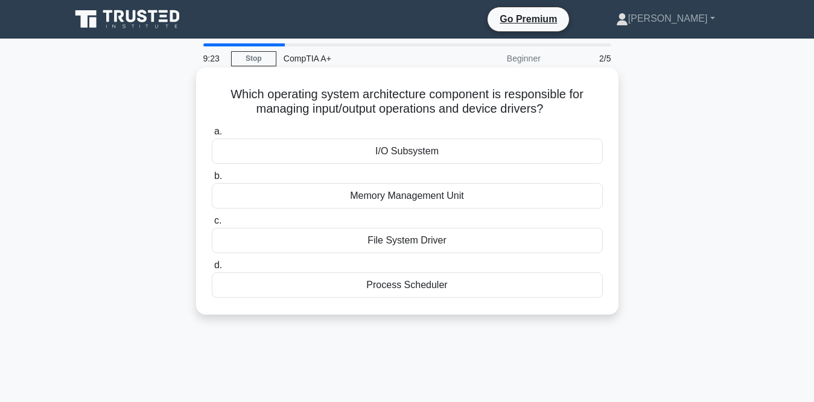
click at [429, 197] on div "Memory Management Unit" at bounding box center [407, 195] width 391 height 25
click at [212, 180] on input "b. Memory Management Unit" at bounding box center [212, 176] width 0 height 8
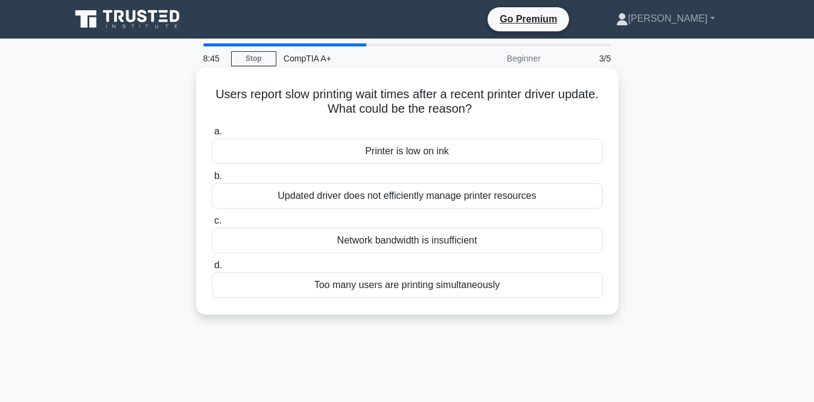
click at [431, 149] on div "Printer is low on ink" at bounding box center [407, 151] width 391 height 25
click at [212, 136] on input "a. Printer is low on ink" at bounding box center [212, 132] width 0 height 8
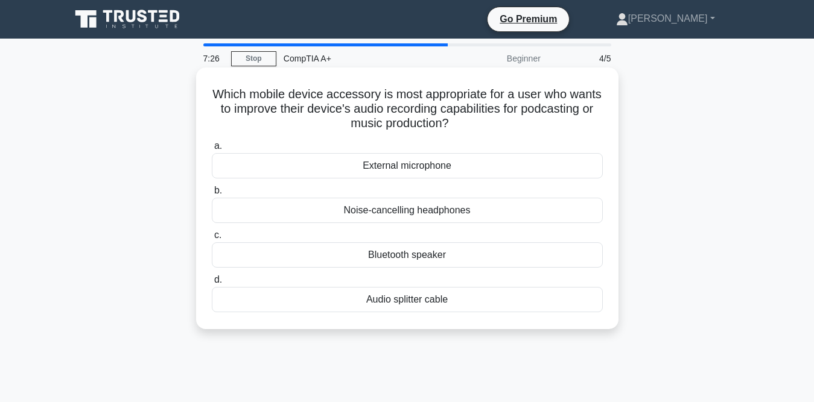
click at [381, 255] on div "Bluetooth speaker" at bounding box center [407, 254] width 391 height 25
click at [212, 239] on input "c. Bluetooth speaker" at bounding box center [212, 236] width 0 height 8
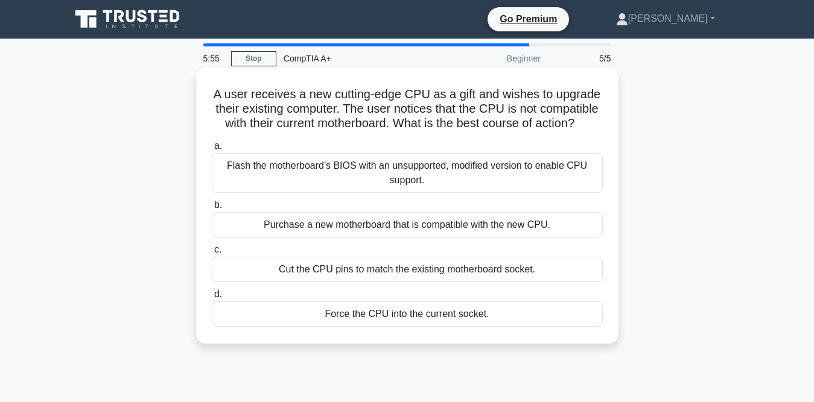
click at [471, 228] on div "Purchase a new motherboard that is compatible with the new CPU." at bounding box center [407, 224] width 391 height 25
click at [212, 209] on input "b. Purchase a new motherboard that is compatible with the new CPU." at bounding box center [212, 205] width 0 height 8
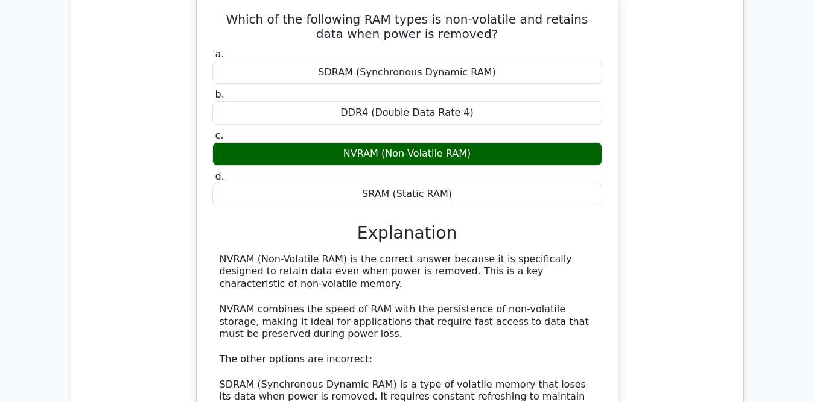
scroll to position [995, 0]
